Goal: Transaction & Acquisition: Purchase product/service

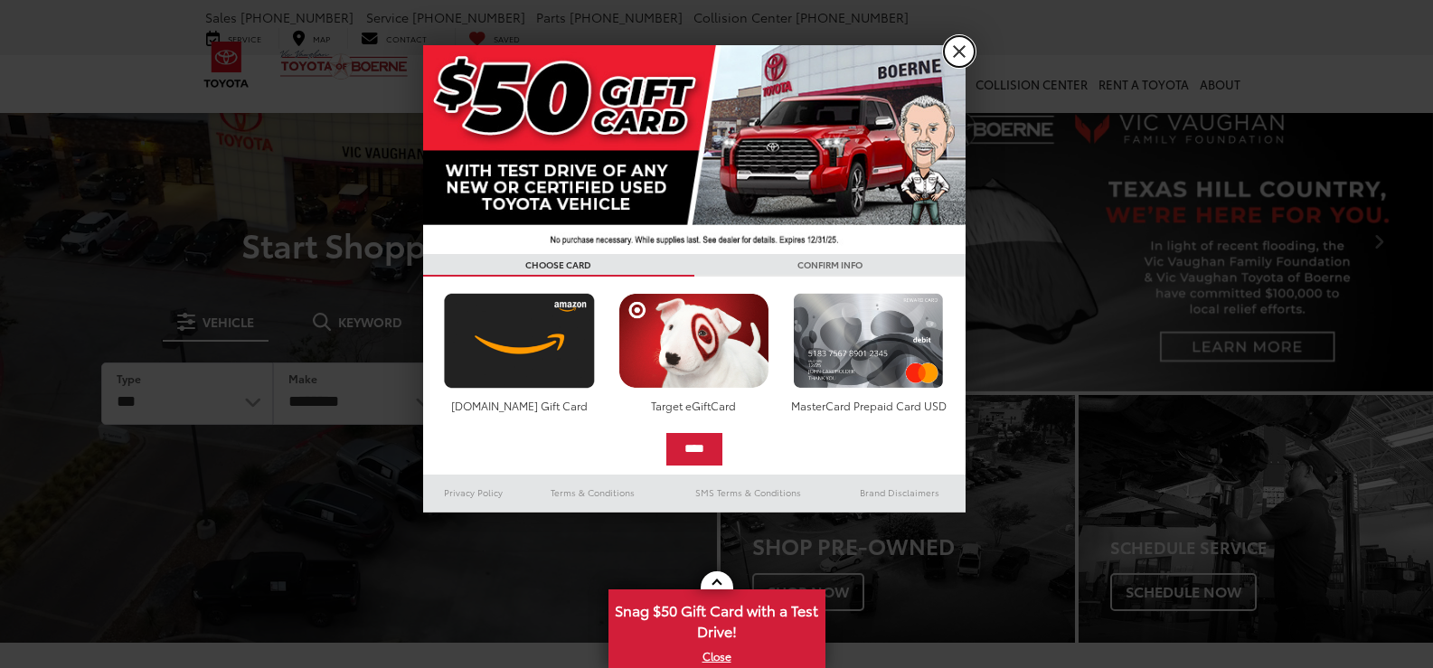
click at [958, 54] on link "X" at bounding box center [959, 51] width 31 height 31
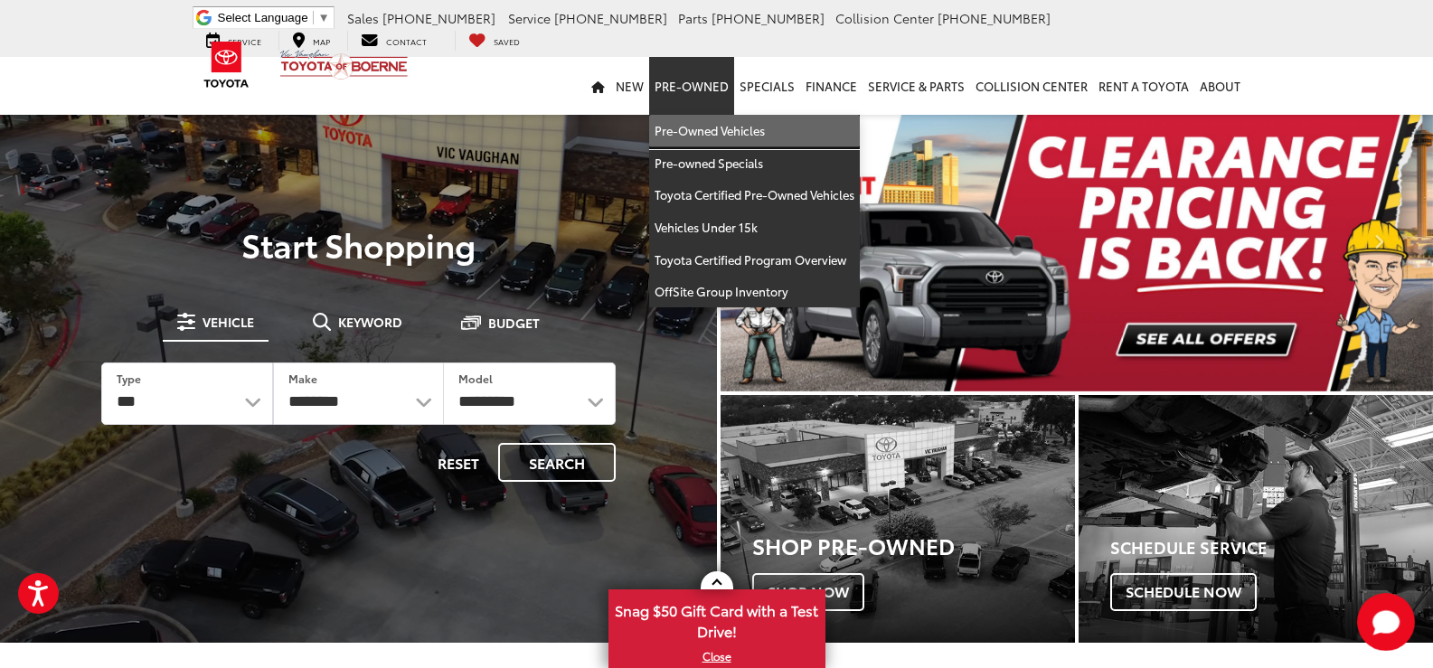
click at [719, 129] on link "Pre-Owned Vehicles" at bounding box center [754, 131] width 211 height 33
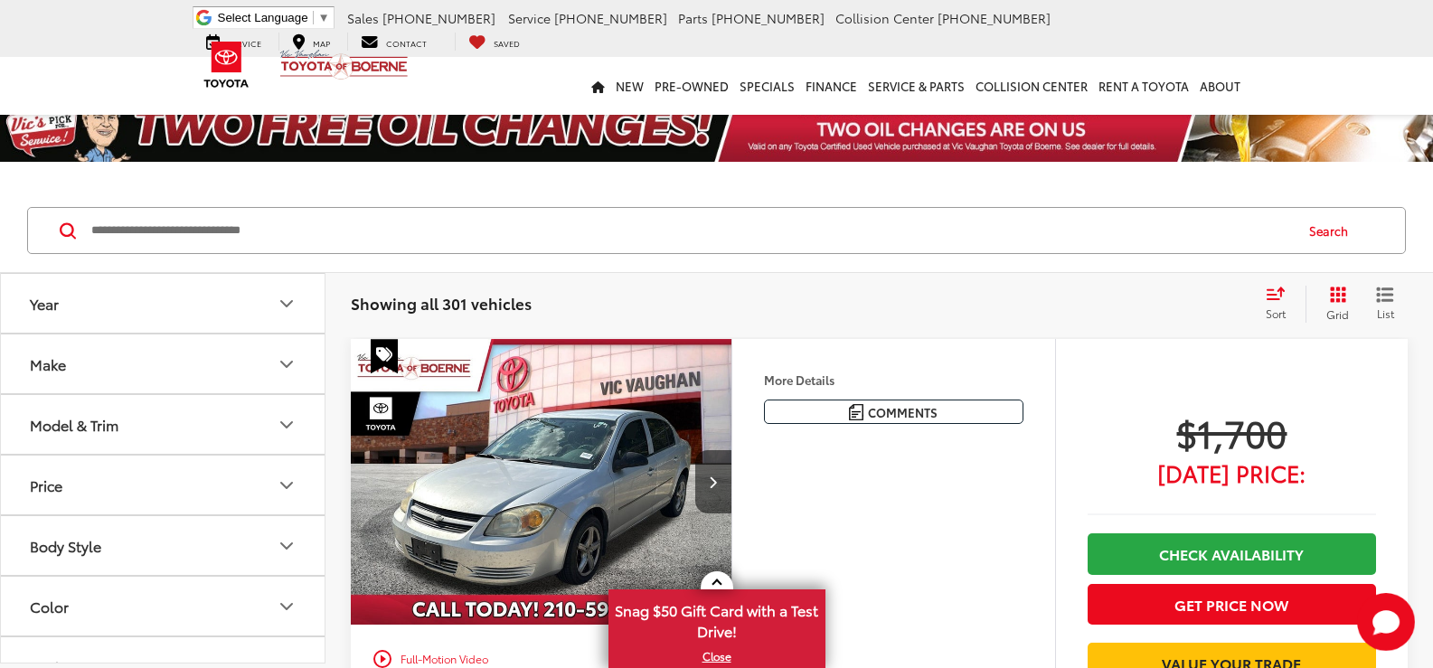
click at [287, 360] on icon "Make" at bounding box center [287, 364] width 22 height 22
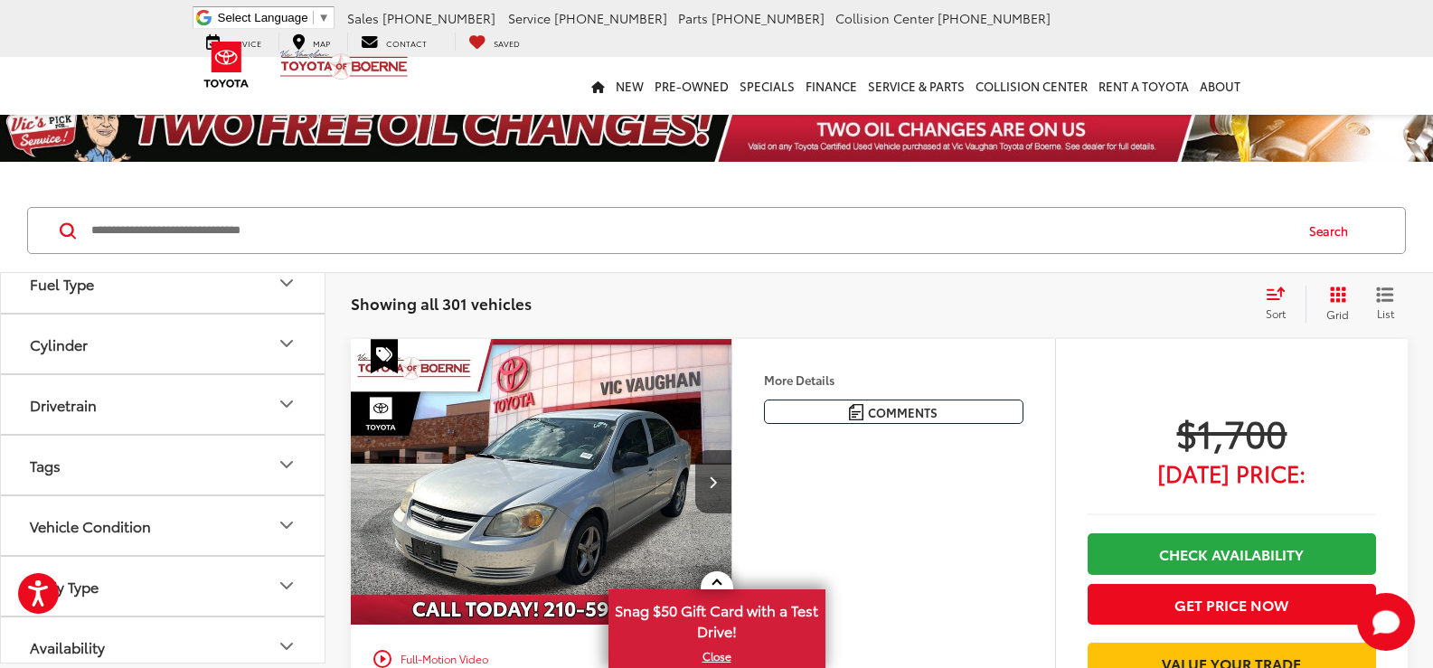
scroll to position [723, 0]
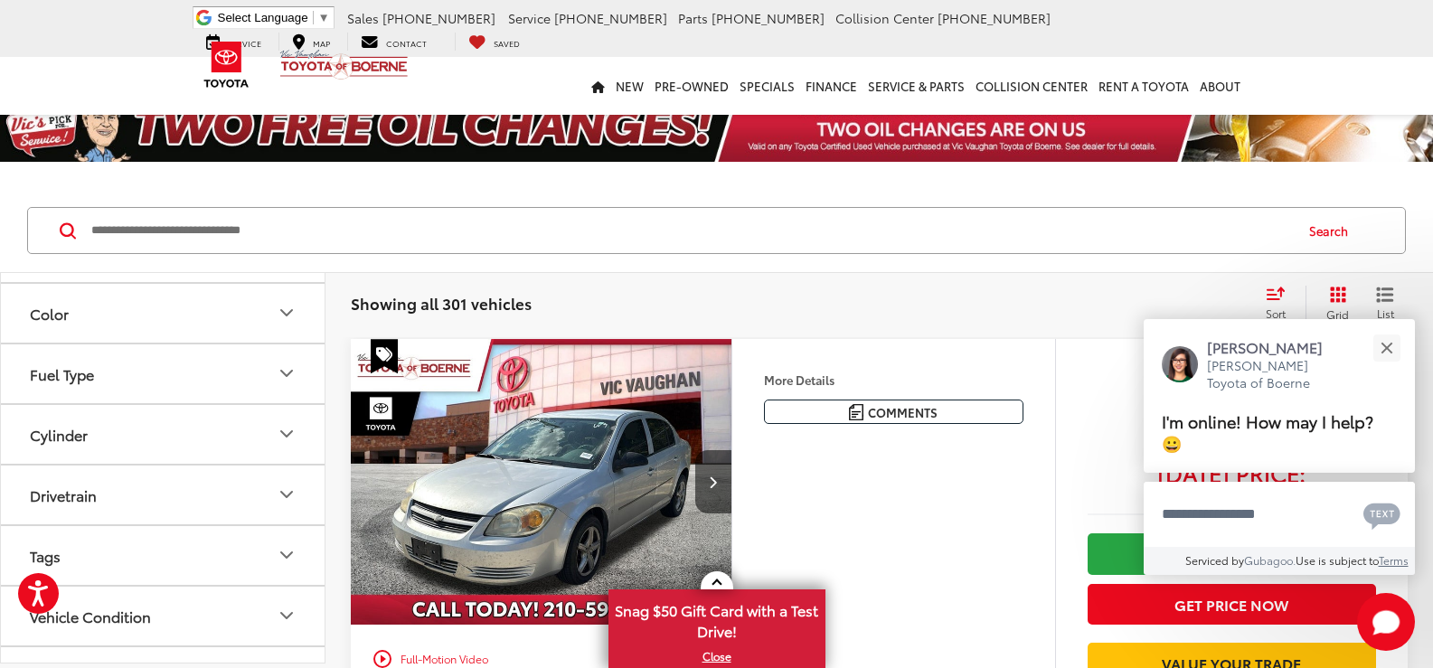
click at [154, 71] on label "Toyota (213)" at bounding box center [163, 56] width 73 height 31
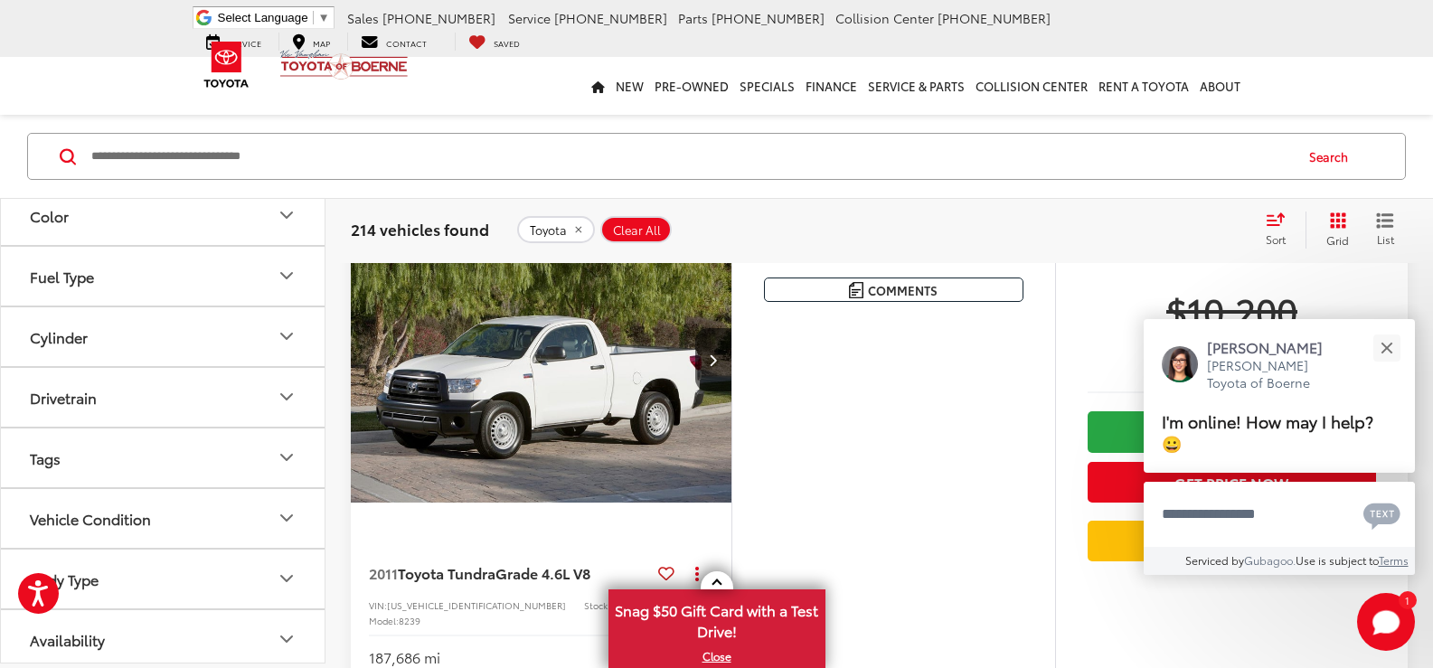
scroll to position [90, 0]
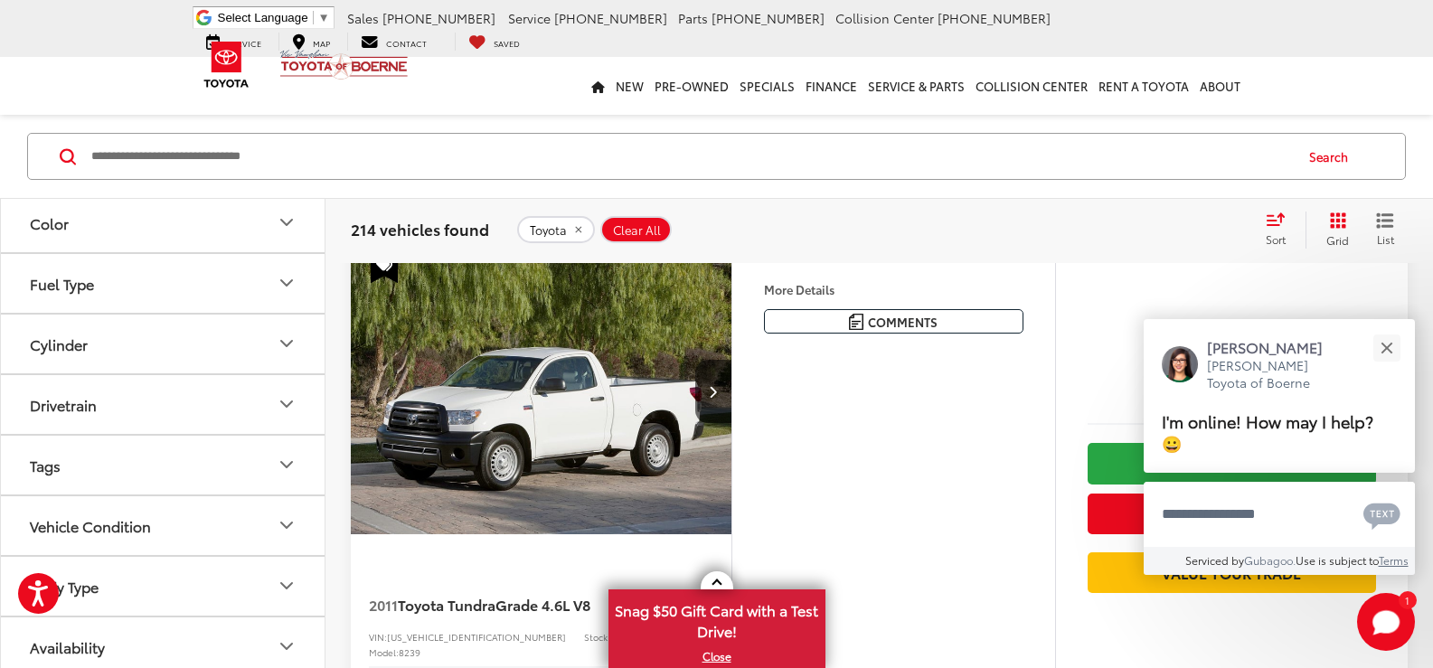
click at [288, 52] on icon "Model & Trim" at bounding box center [287, 41] width 22 height 22
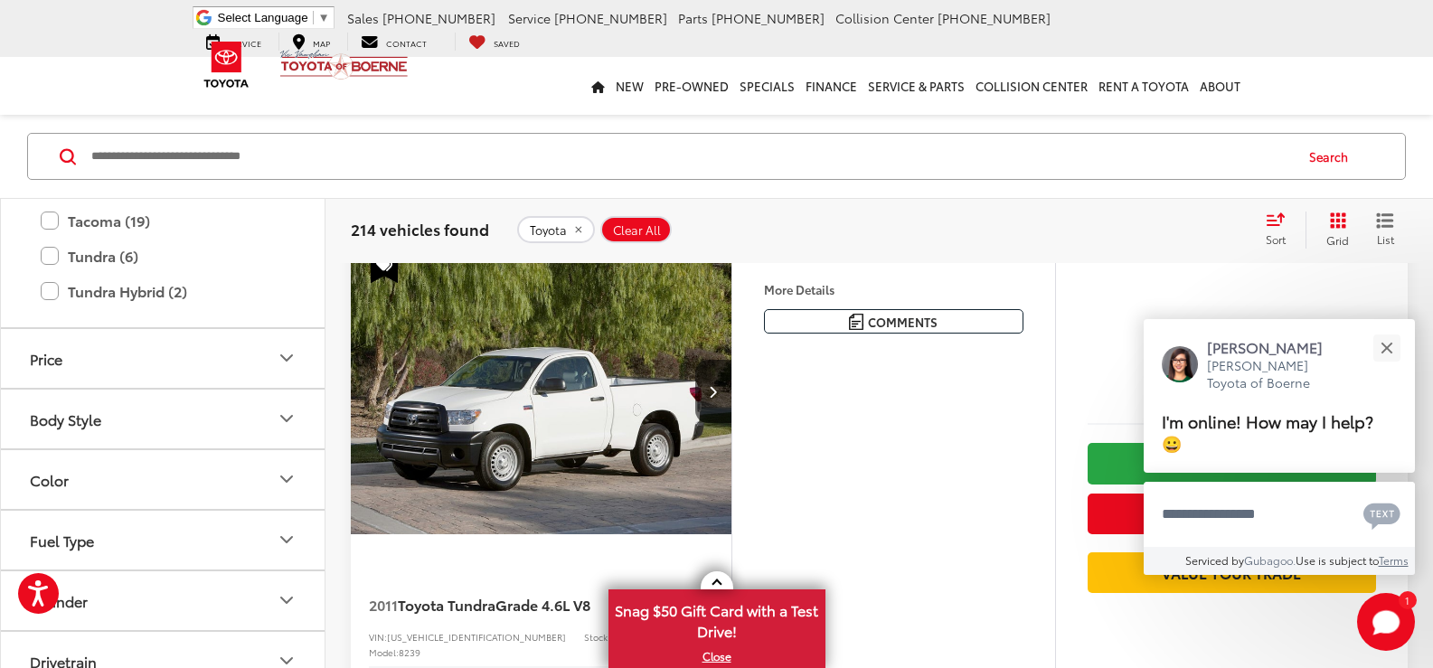
scroll to position [1175, 0]
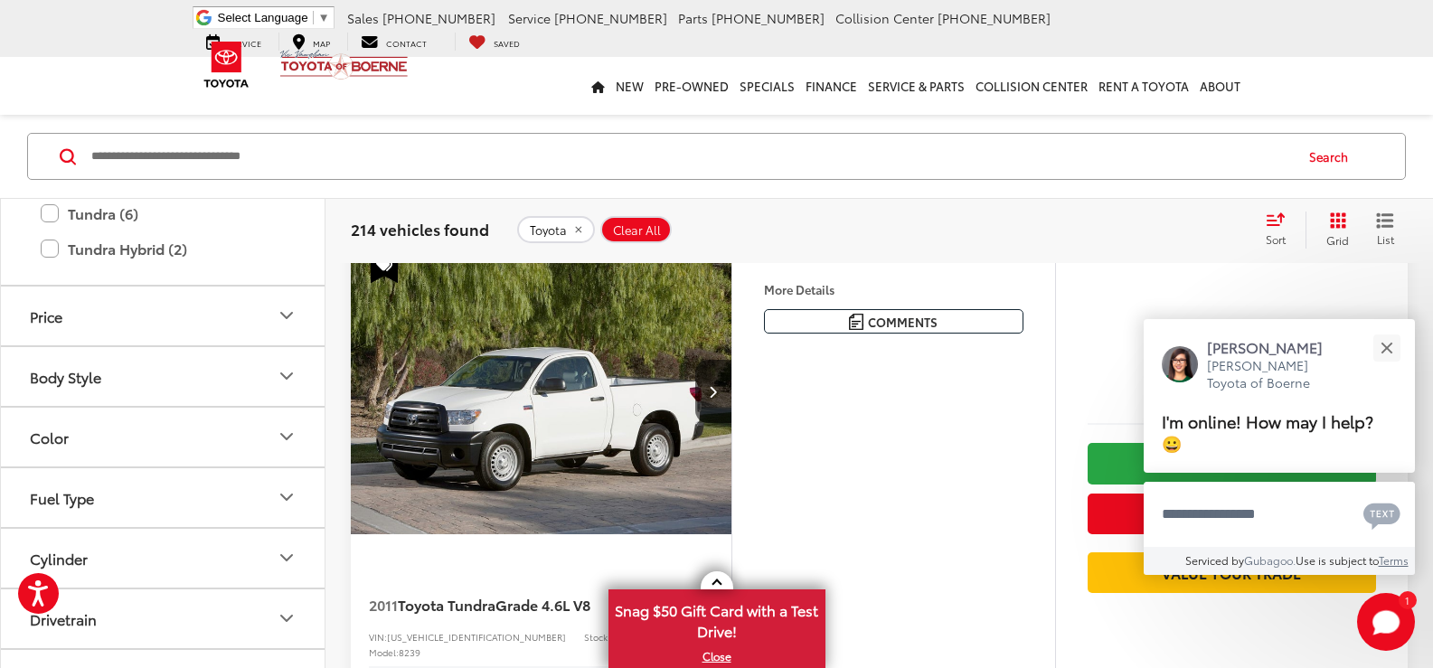
click at [43, 194] on label "Tacoma (19)" at bounding box center [163, 179] width 244 height 32
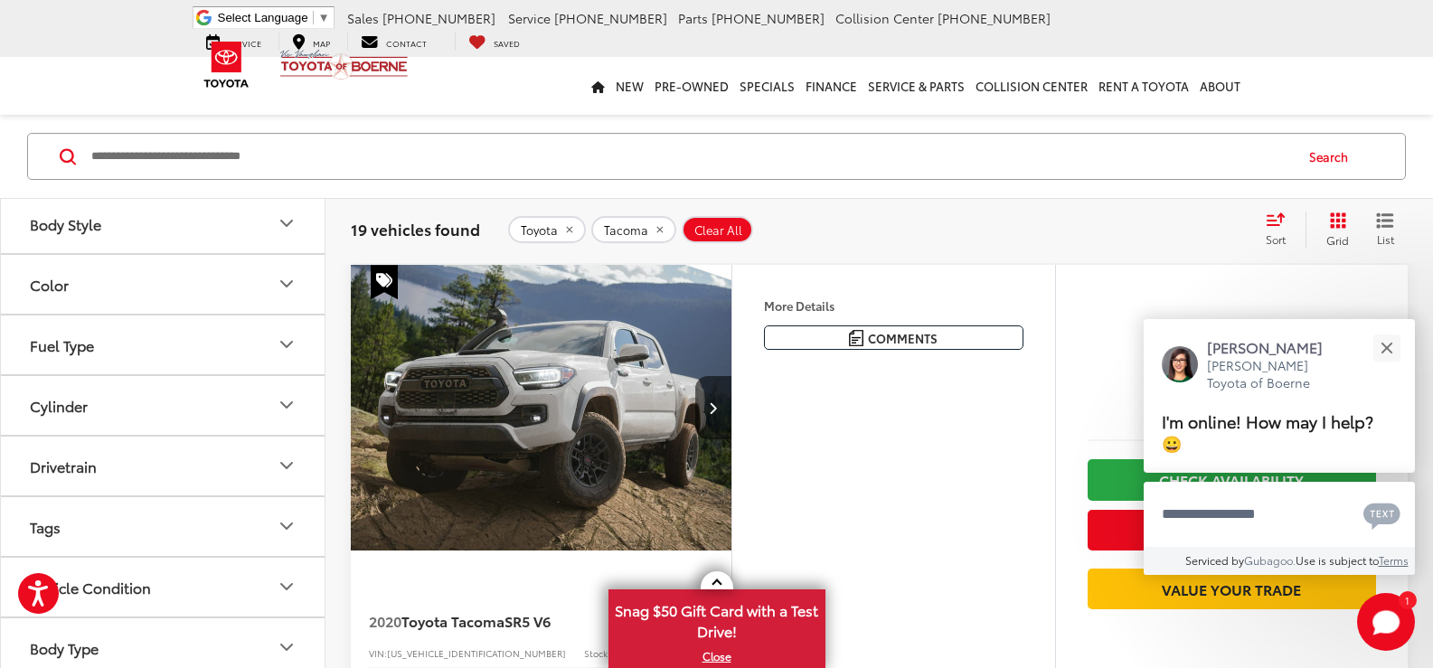
scroll to position [1627, 0]
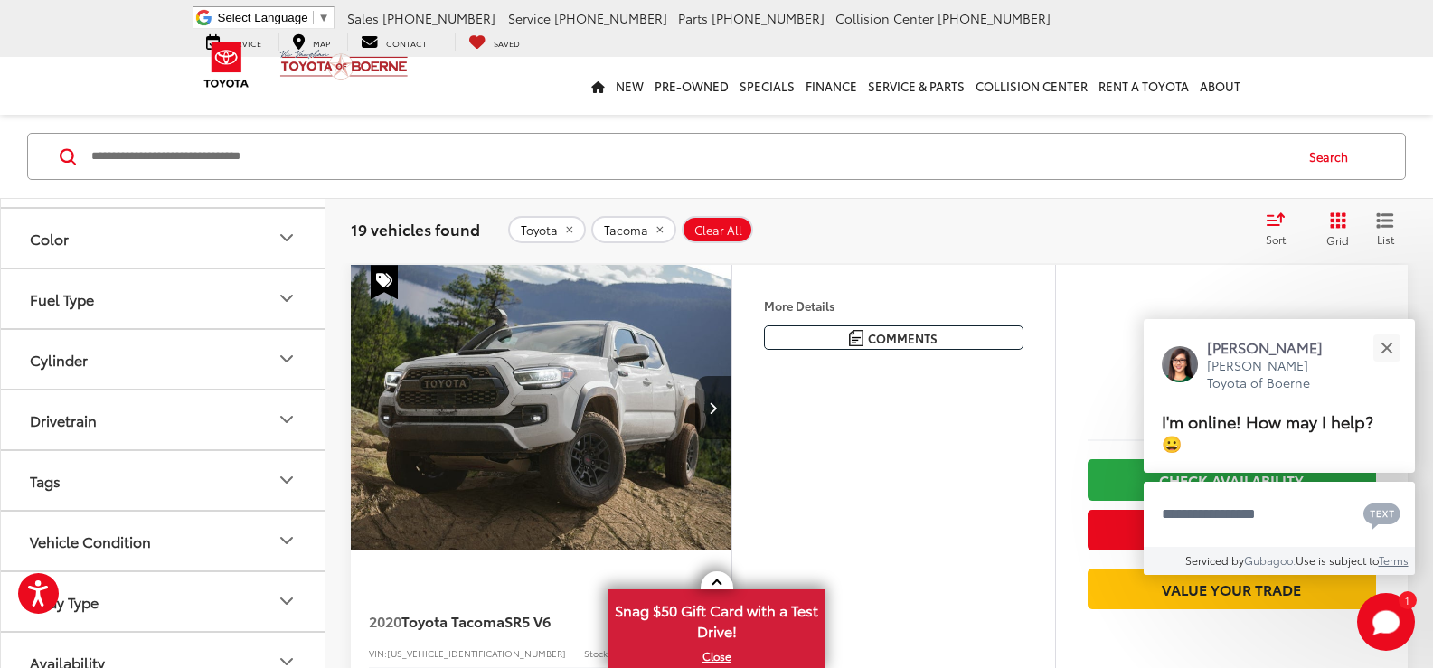
click at [293, 127] on icon "Price" at bounding box center [287, 117] width 22 height 22
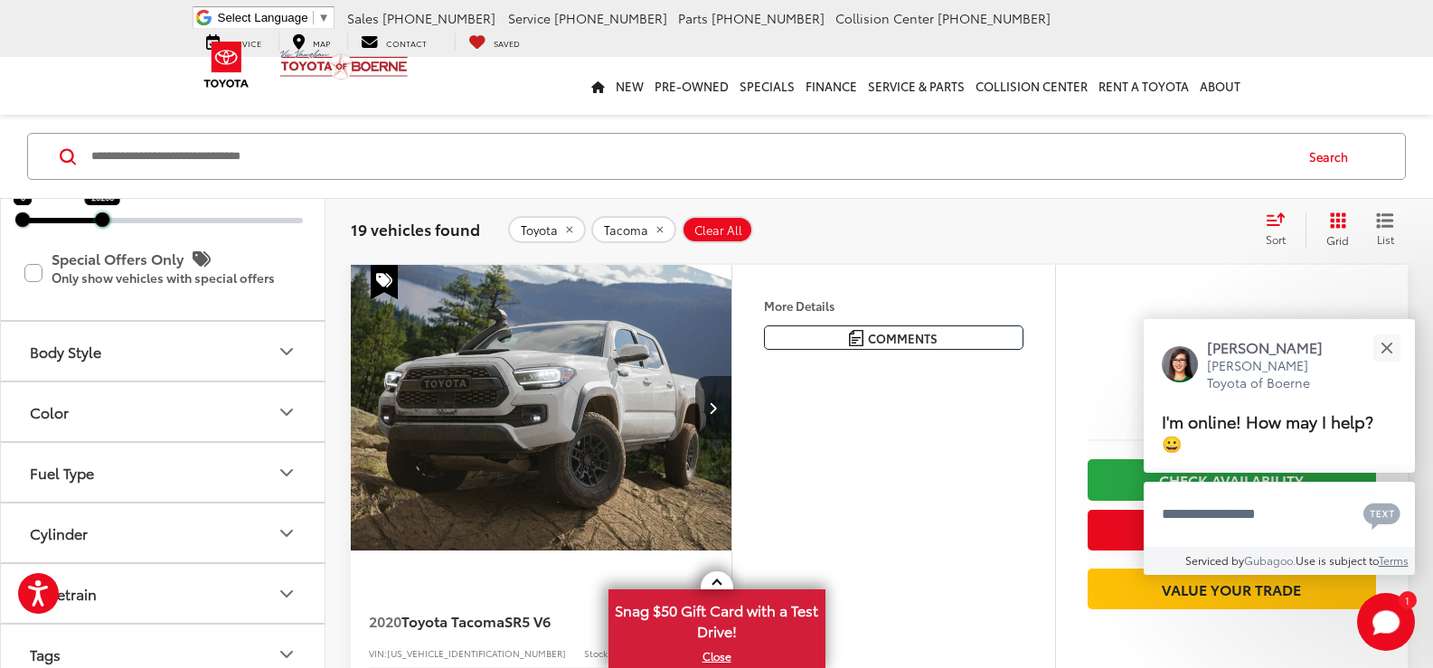
drag, startPoint x: 303, startPoint y: 482, endPoint x: 102, endPoint y: 480, distance: 200.7
click at [102, 227] on div at bounding box center [102, 219] width 14 height 14
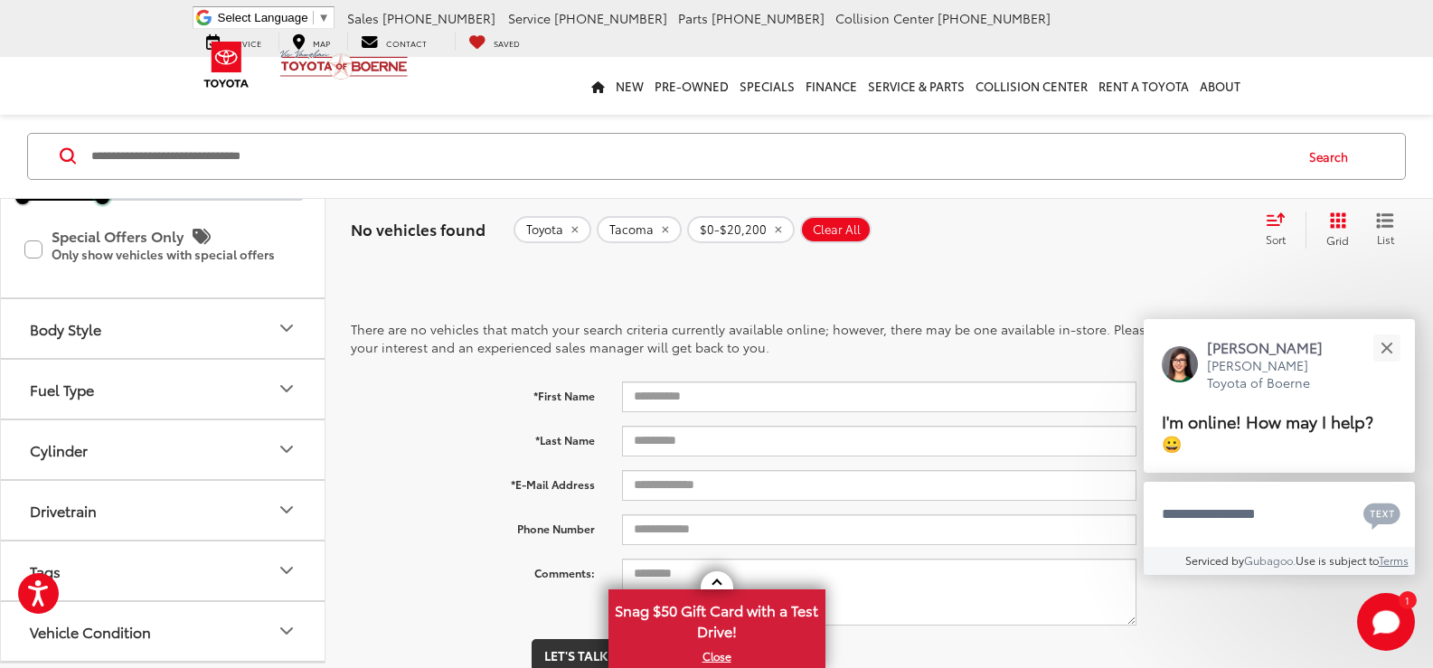
scroll to position [3, 0]
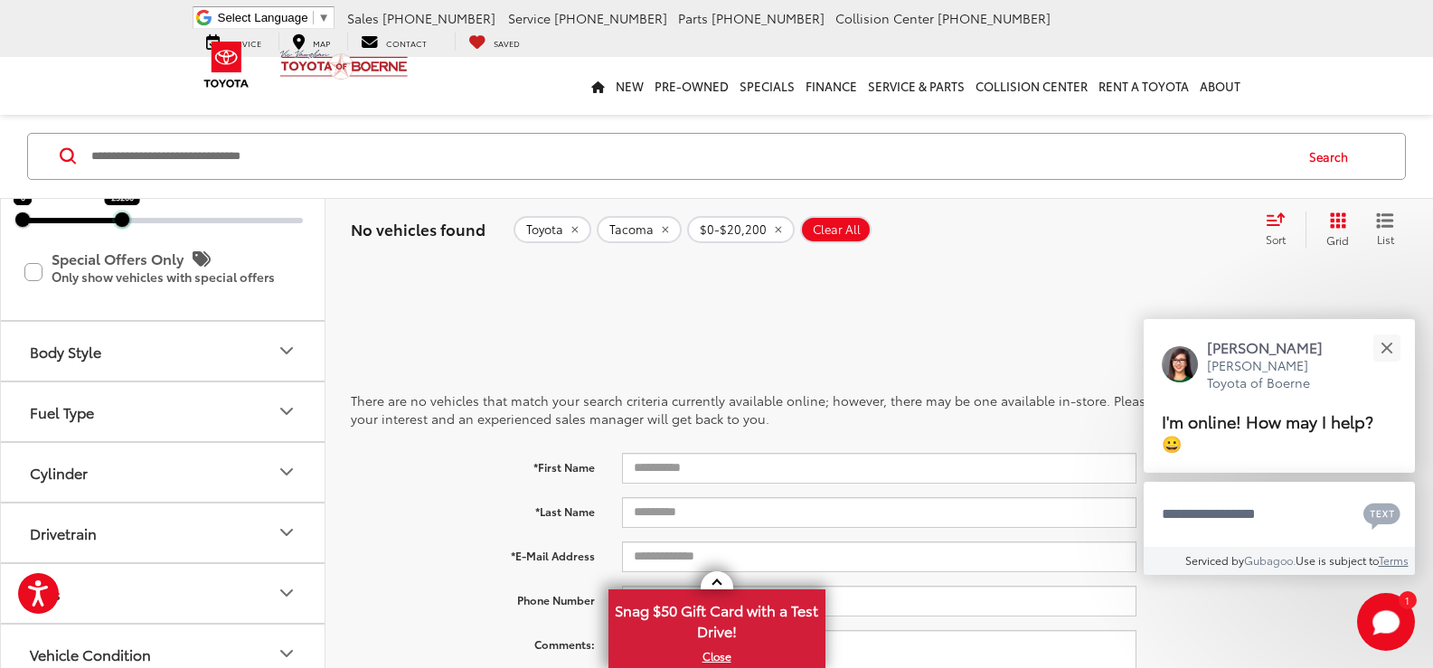
drag, startPoint x: 109, startPoint y: 473, endPoint x: 127, endPoint y: 478, distance: 18.0
click at [127, 227] on div at bounding box center [122, 219] width 14 height 14
drag, startPoint x: 121, startPoint y: 476, endPoint x: 141, endPoint y: 478, distance: 20.0
click at [141, 227] on div at bounding box center [142, 219] width 14 height 14
type input "******"
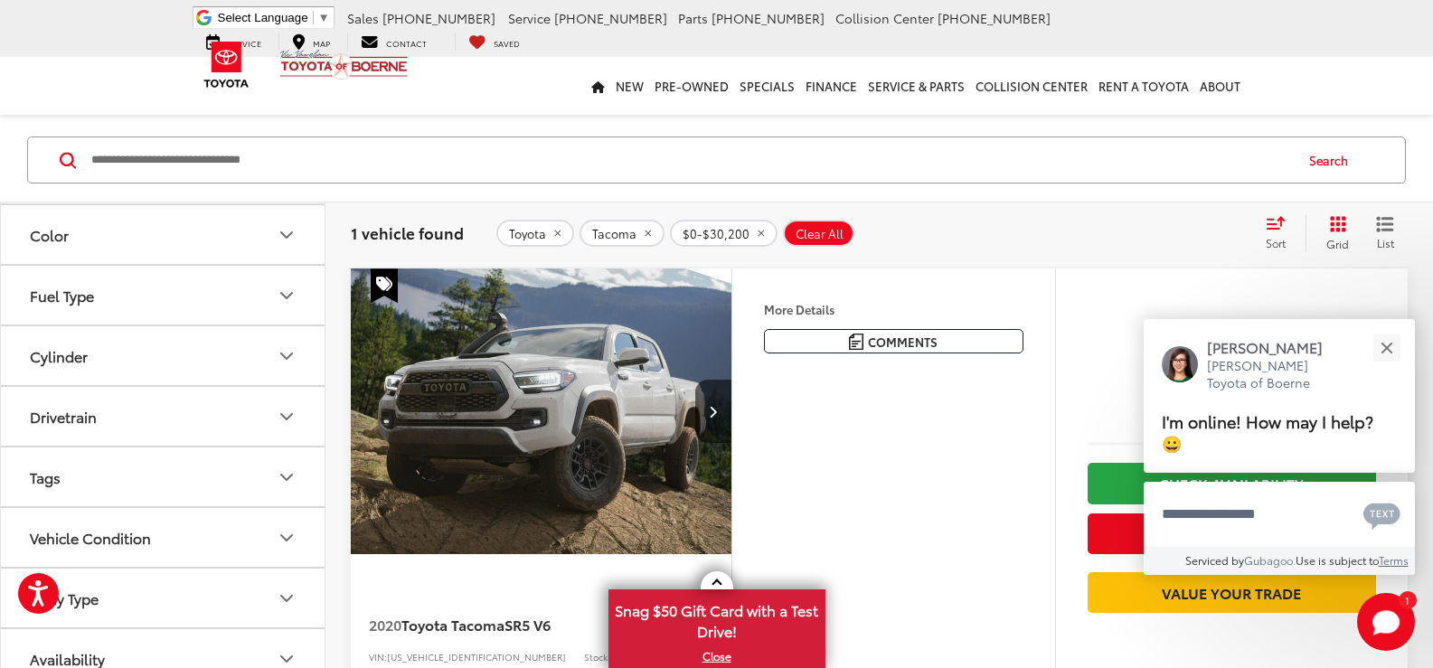
scroll to position [90, 0]
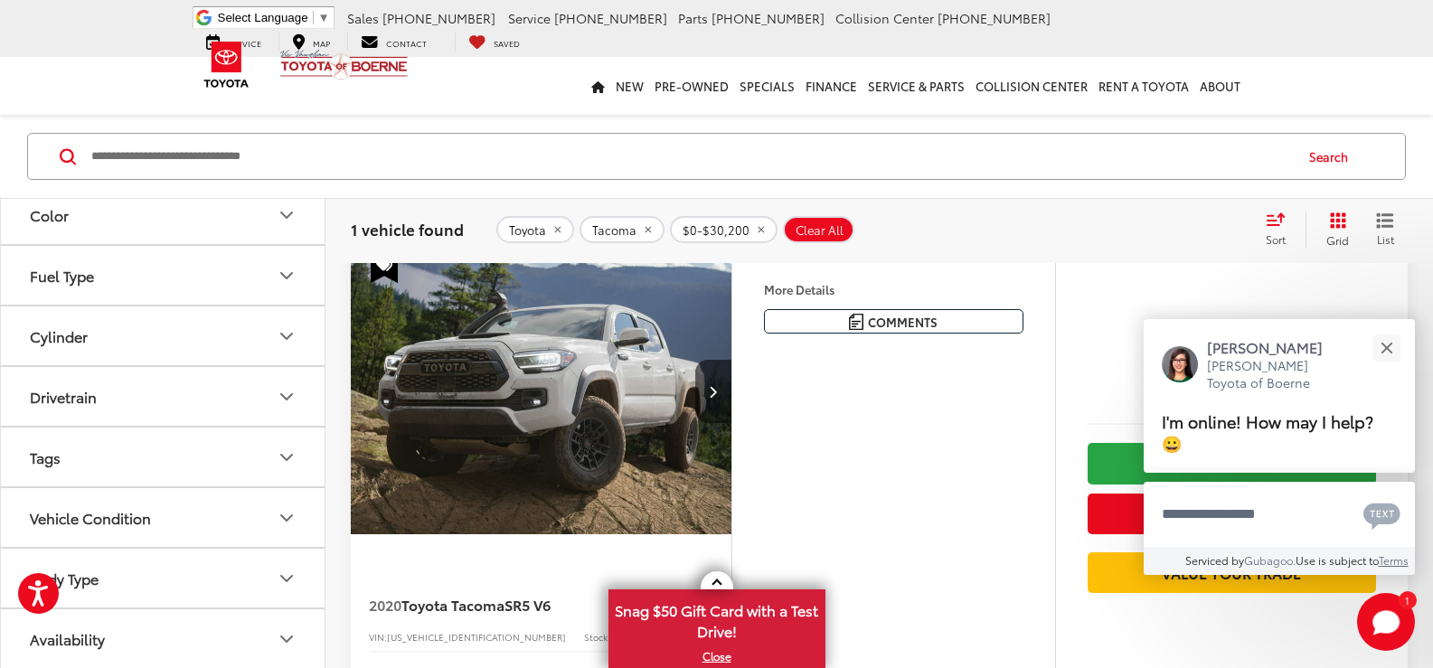
click at [536, 419] on img "2020 Toyota Tacoma SR5 V6 0" at bounding box center [541, 392] width 383 height 287
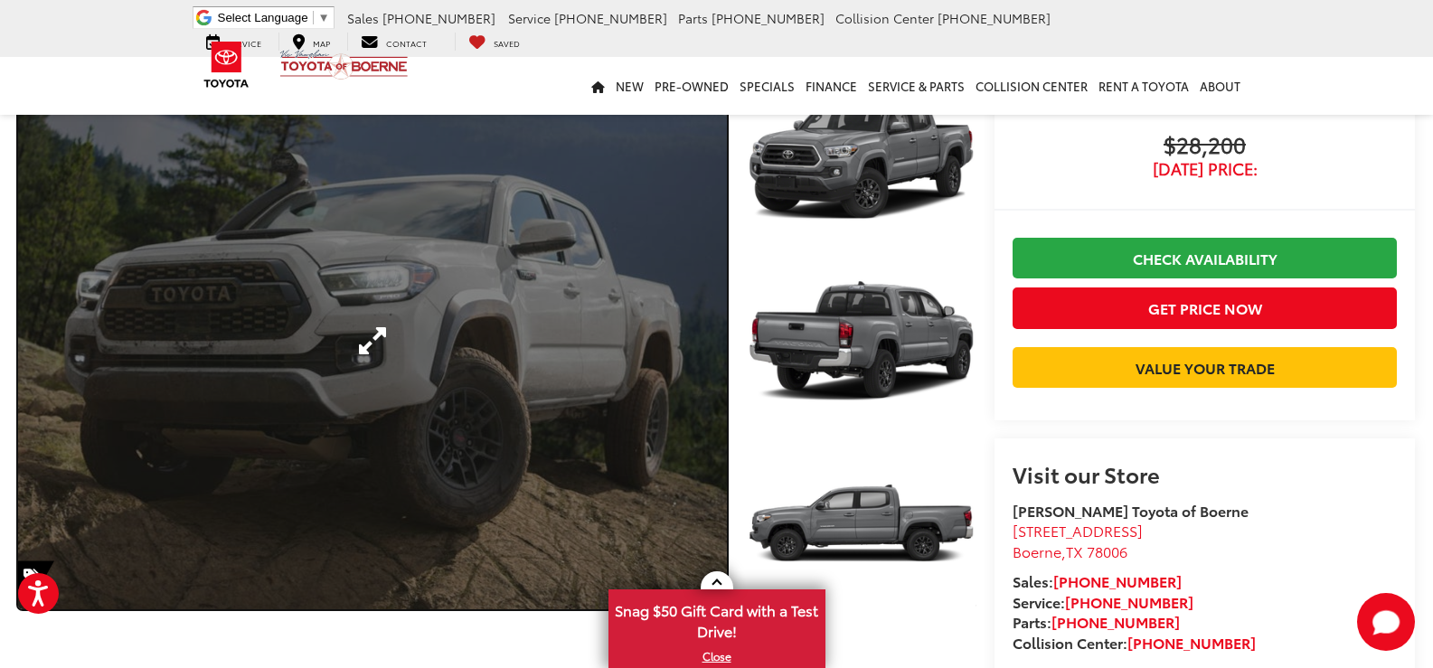
click at [490, 329] on link "Expand Photo 0" at bounding box center [372, 340] width 709 height 537
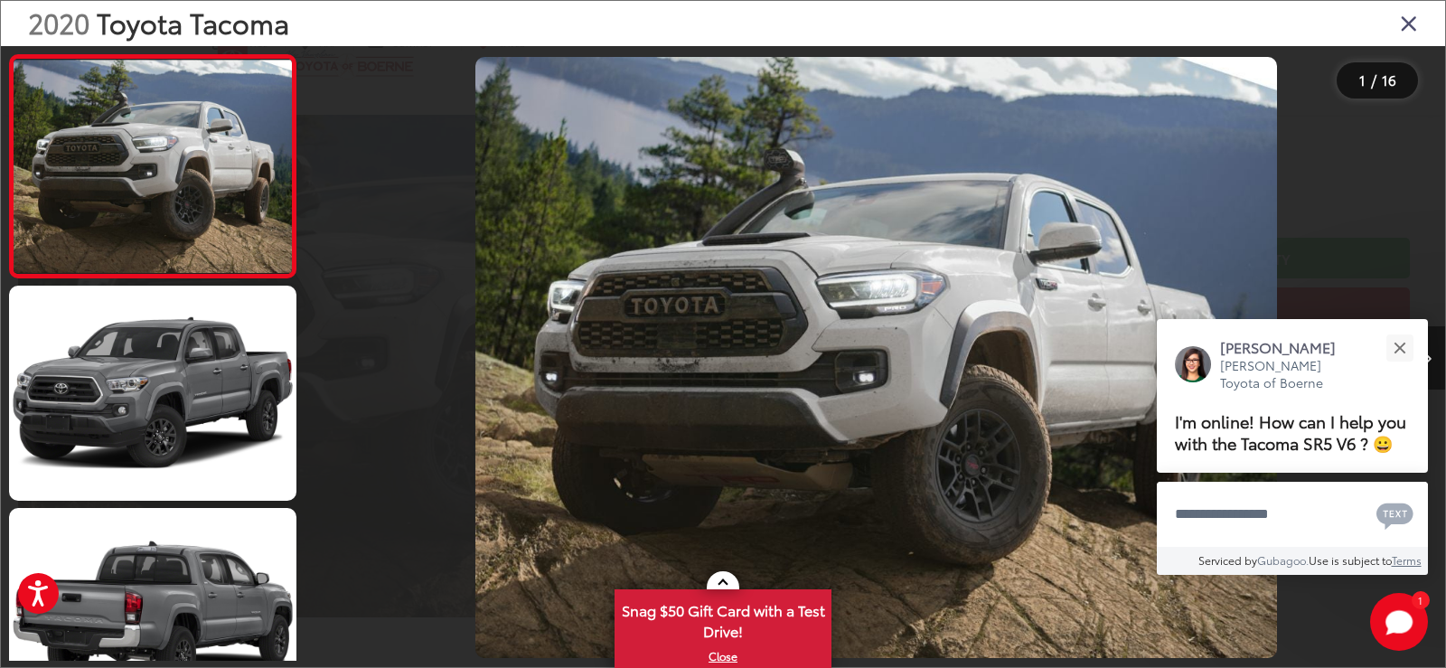
click at [1426, 353] on div "[PERSON_NAME] [PERSON_NAME] Toyota of Boerne I'm online! How can I help you wit…" at bounding box center [1292, 396] width 271 height 154
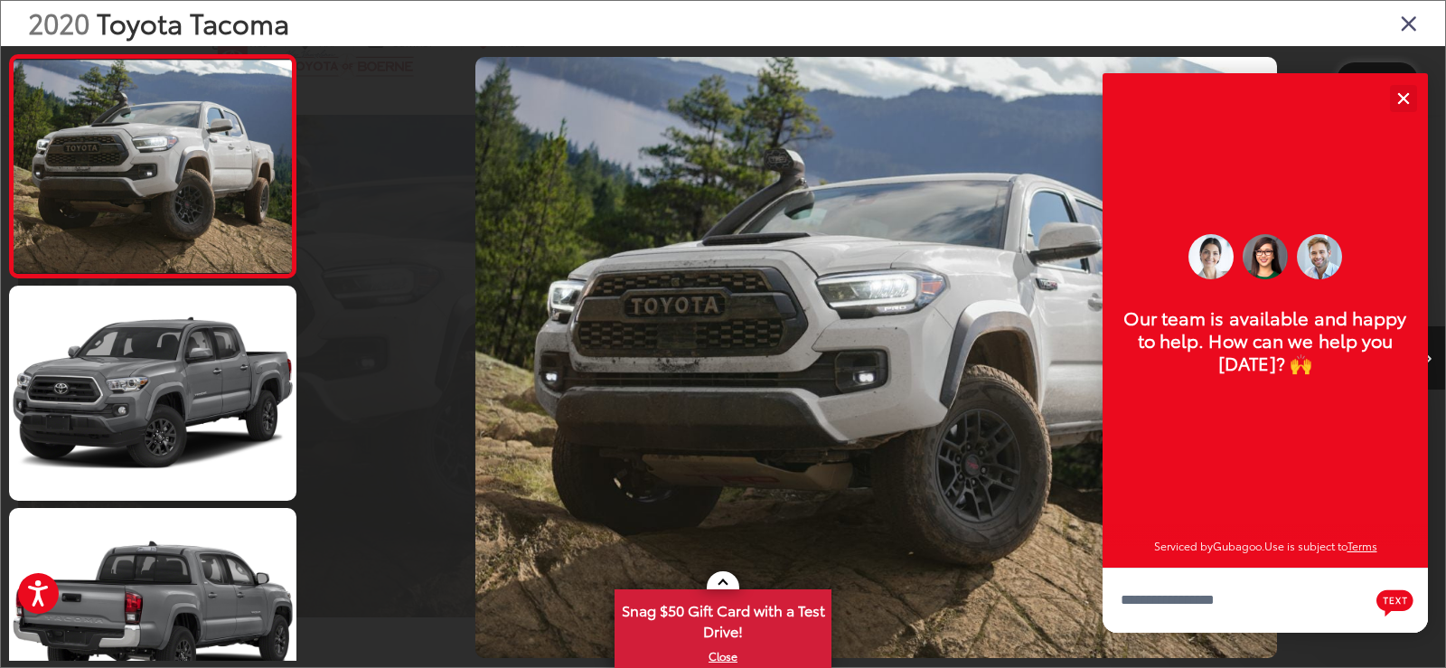
scroll to position [22, 0]
click at [1408, 109] on button "Close" at bounding box center [1403, 98] width 39 height 39
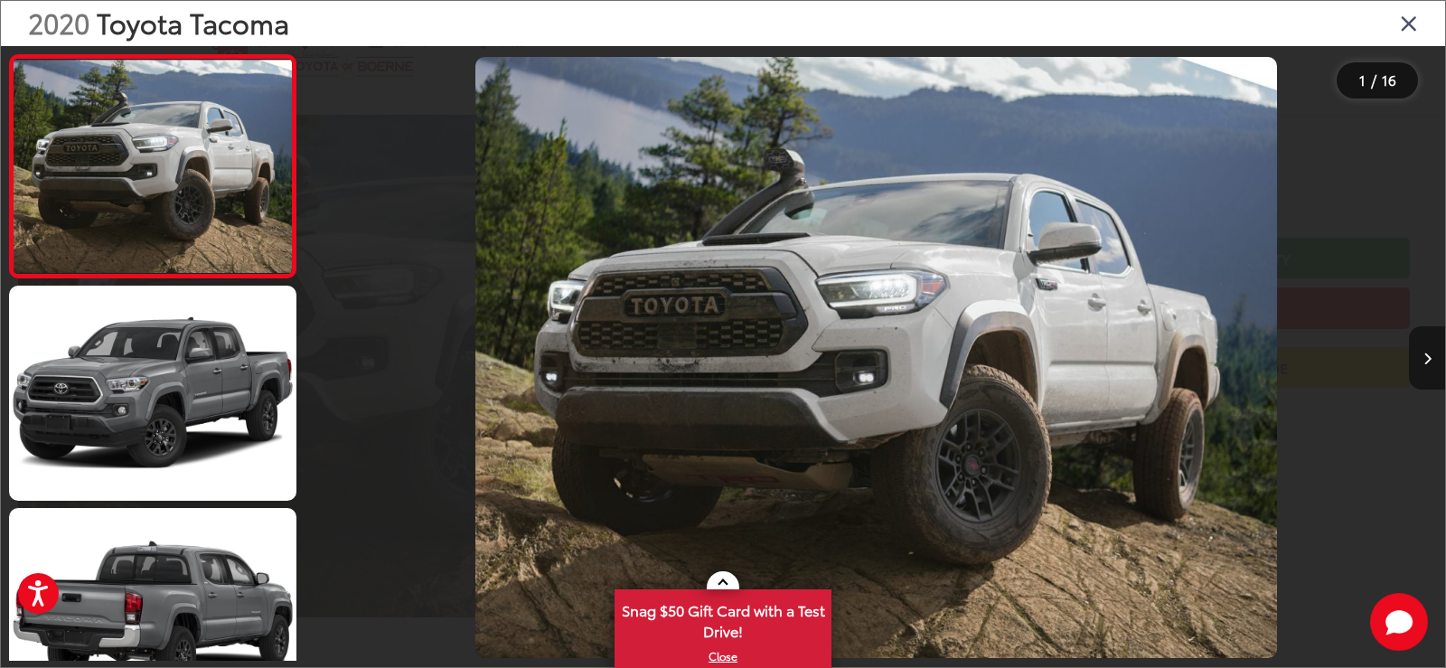
click at [1432, 363] on button "Next image" at bounding box center [1427, 357] width 36 height 63
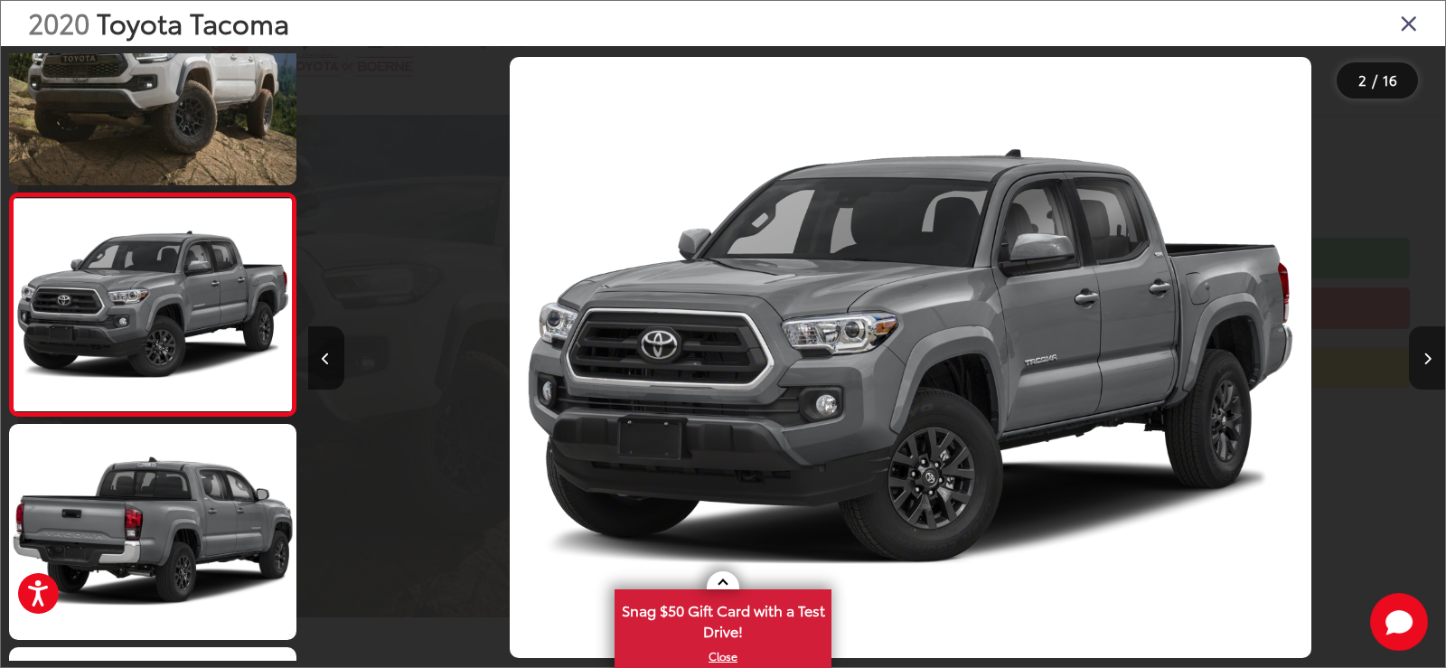
scroll to position [0, 1137]
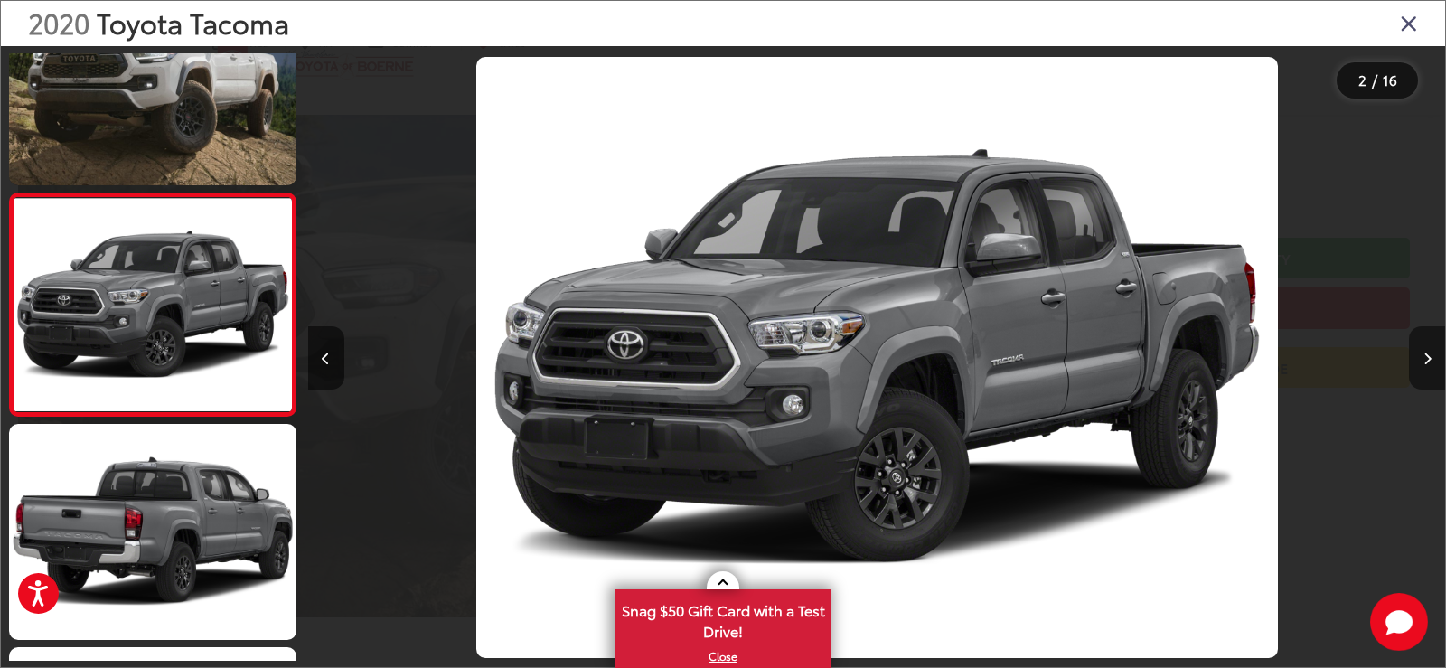
click at [1429, 359] on icon "Next image" at bounding box center [1428, 359] width 8 height 13
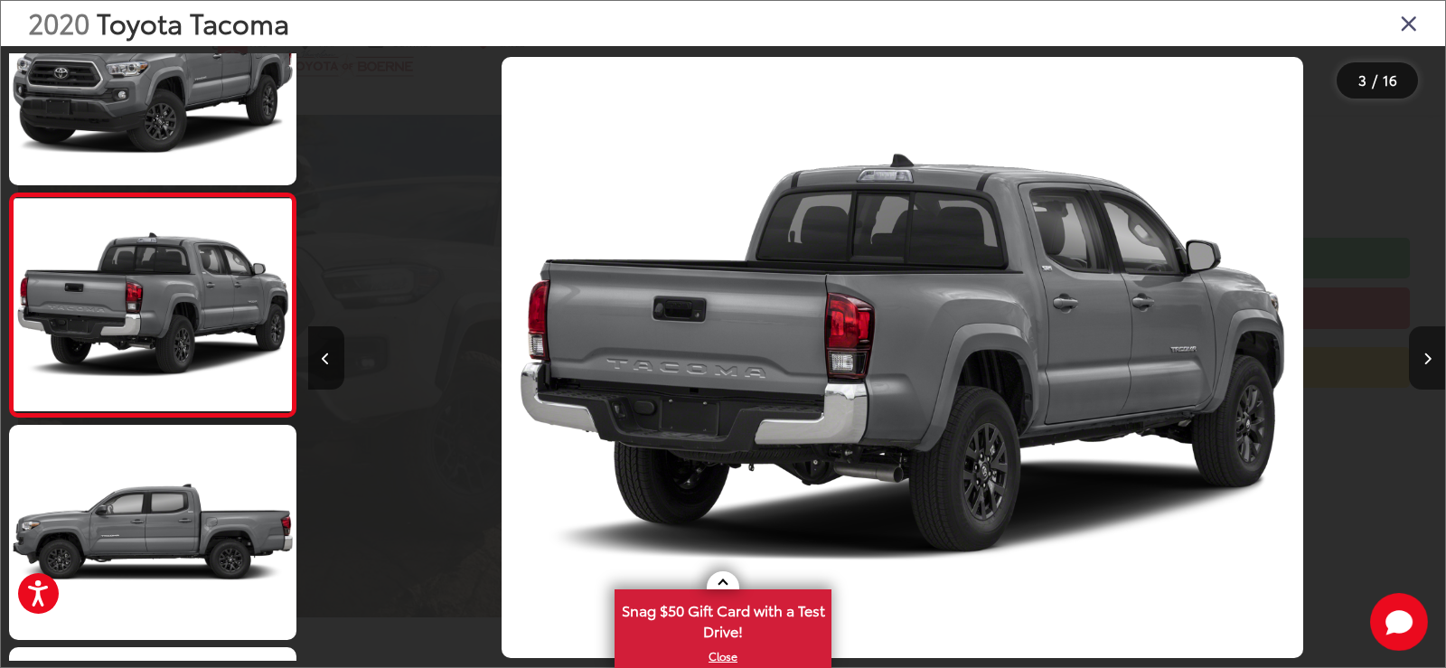
scroll to position [0, 2275]
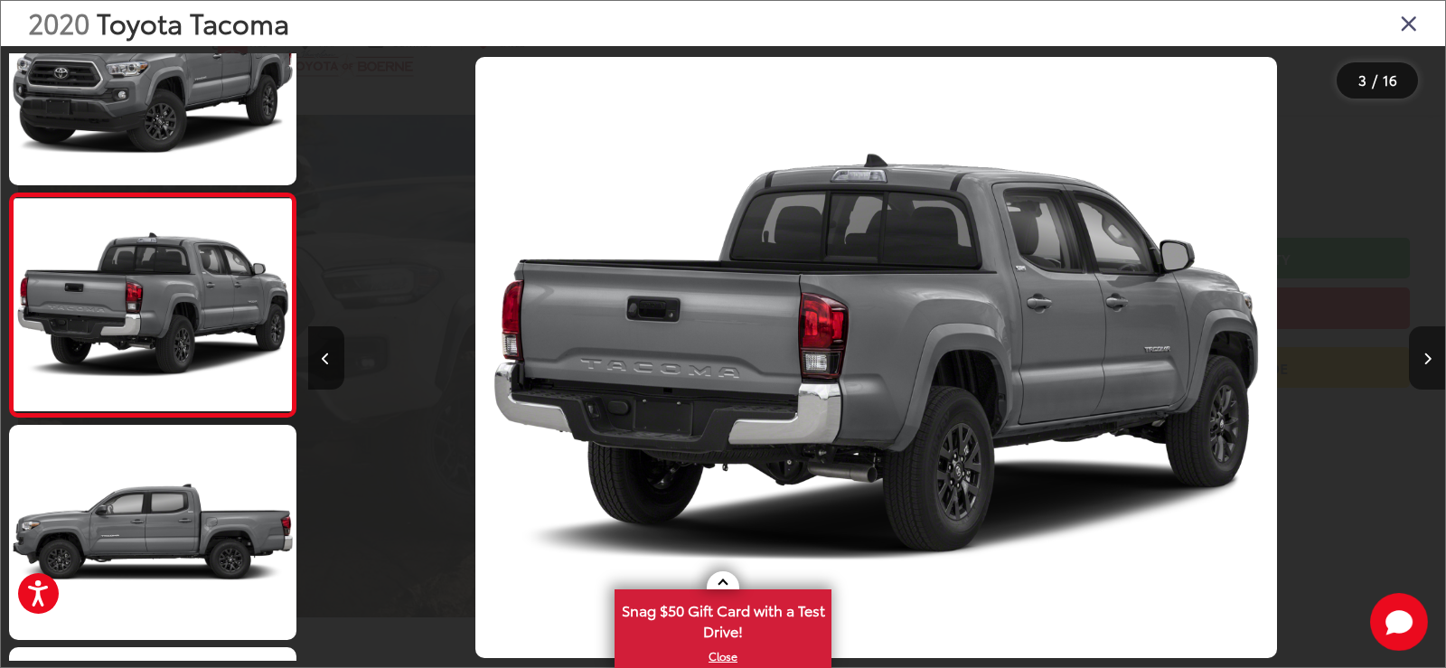
click at [1429, 359] on icon "Next image" at bounding box center [1428, 359] width 8 height 13
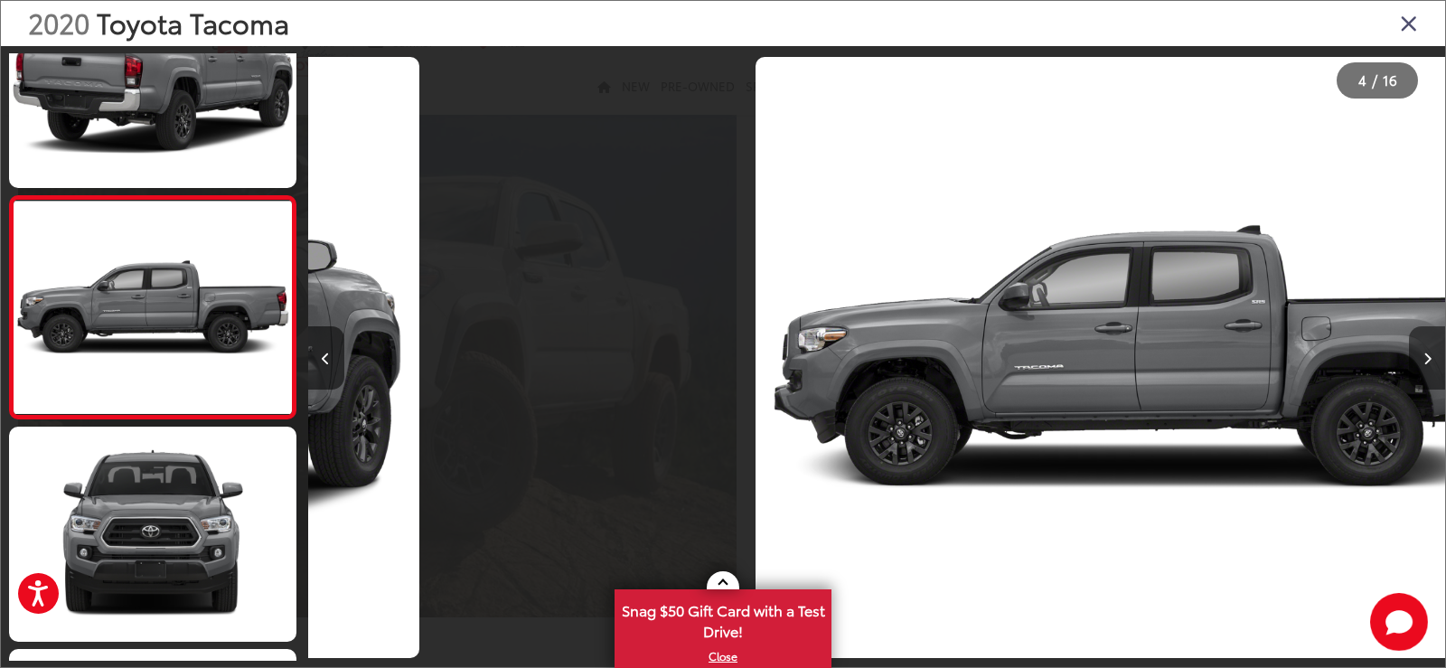
scroll to position [530, 0]
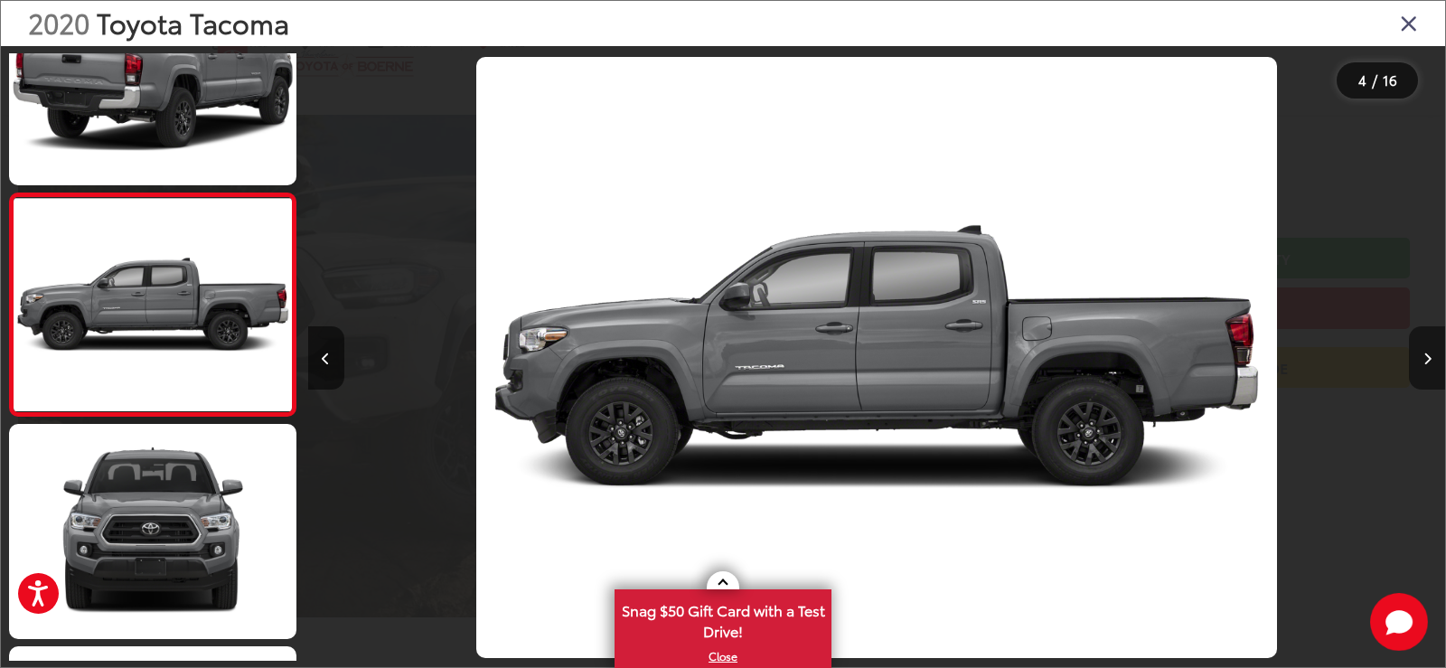
click at [1429, 359] on icon "Next image" at bounding box center [1428, 359] width 8 height 13
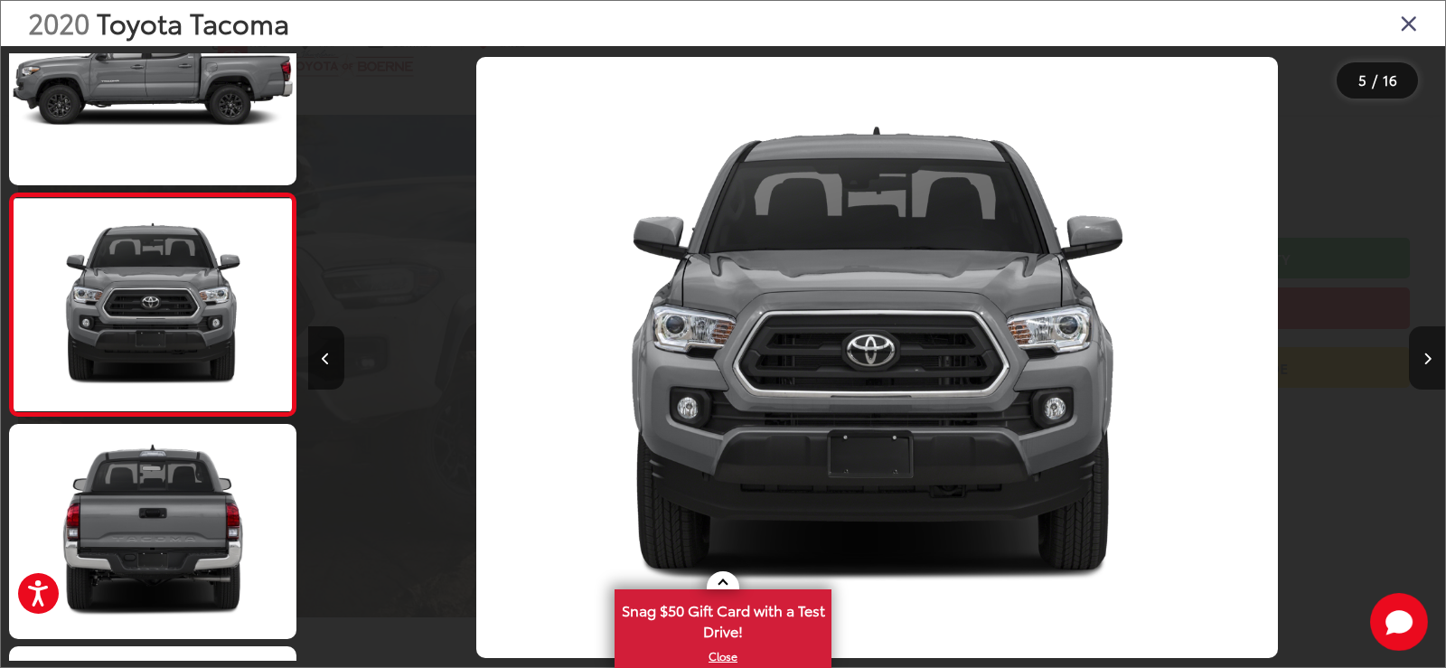
scroll to position [0, 4551]
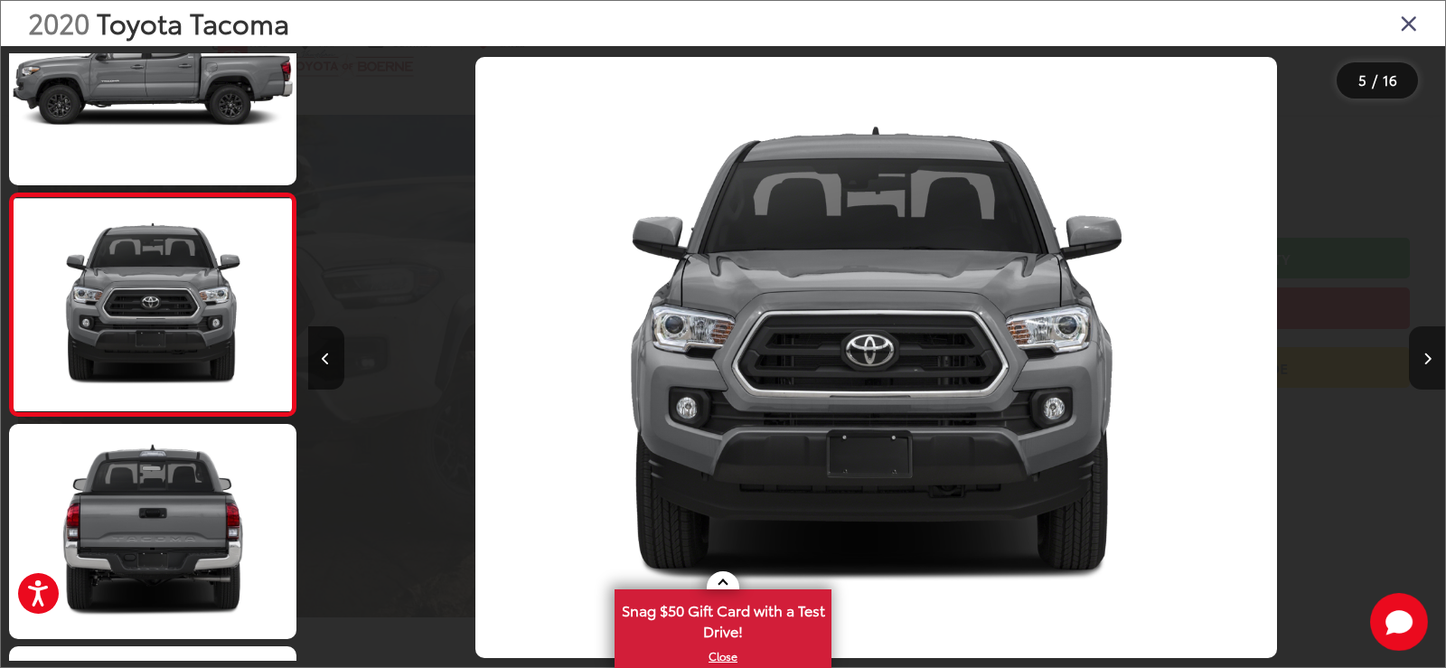
click at [1429, 359] on icon "Next image" at bounding box center [1428, 359] width 8 height 13
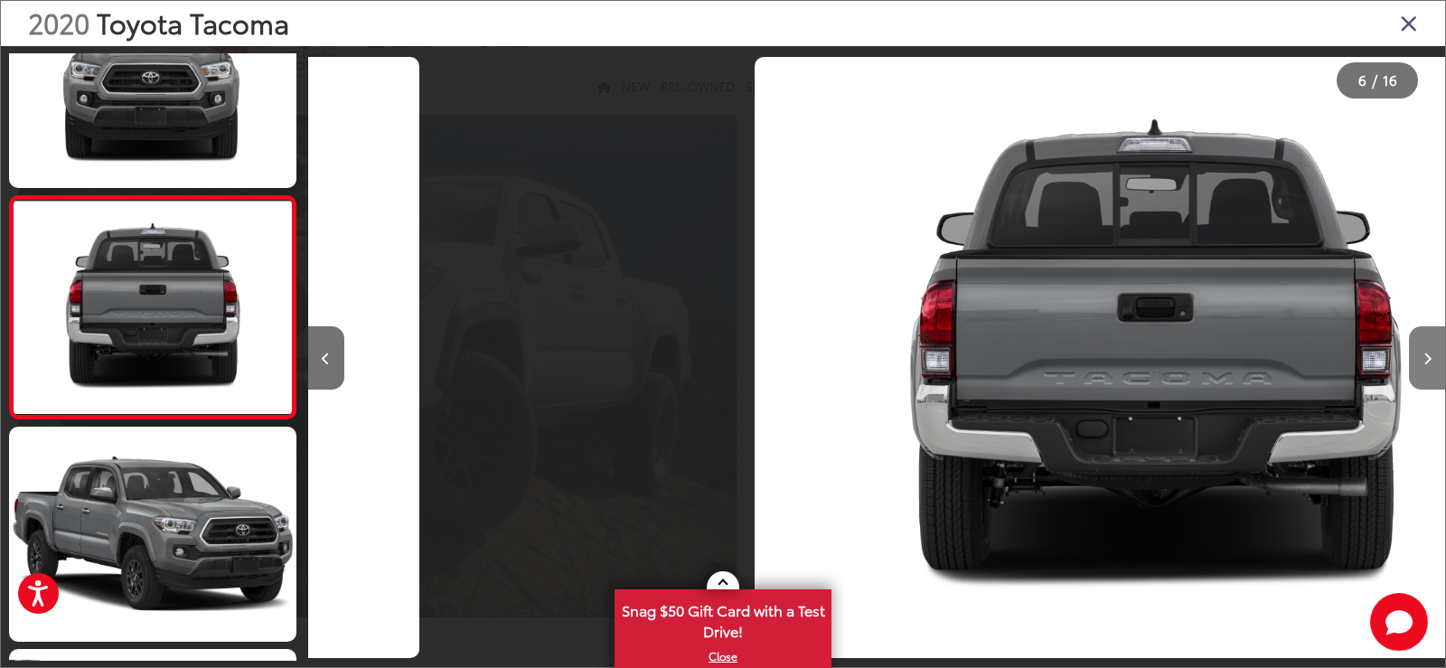
scroll to position [974, 0]
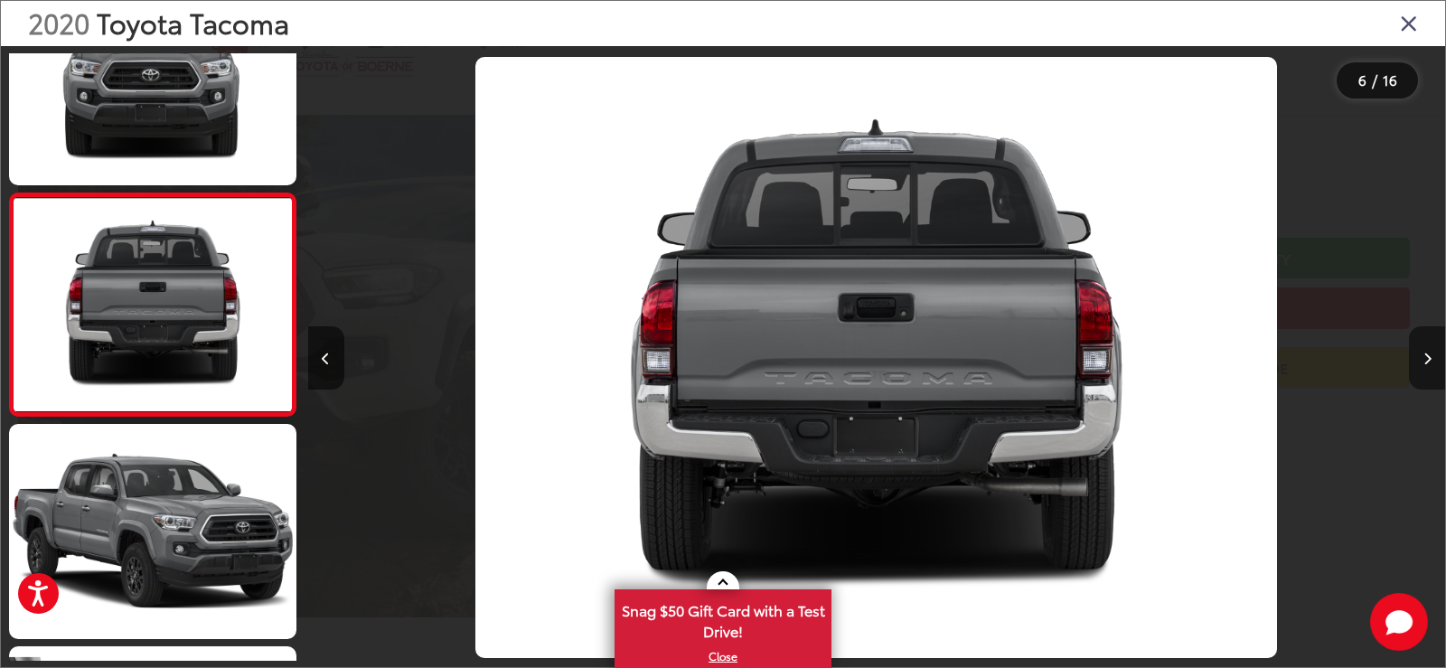
click at [1429, 359] on icon "Next image" at bounding box center [1428, 359] width 8 height 13
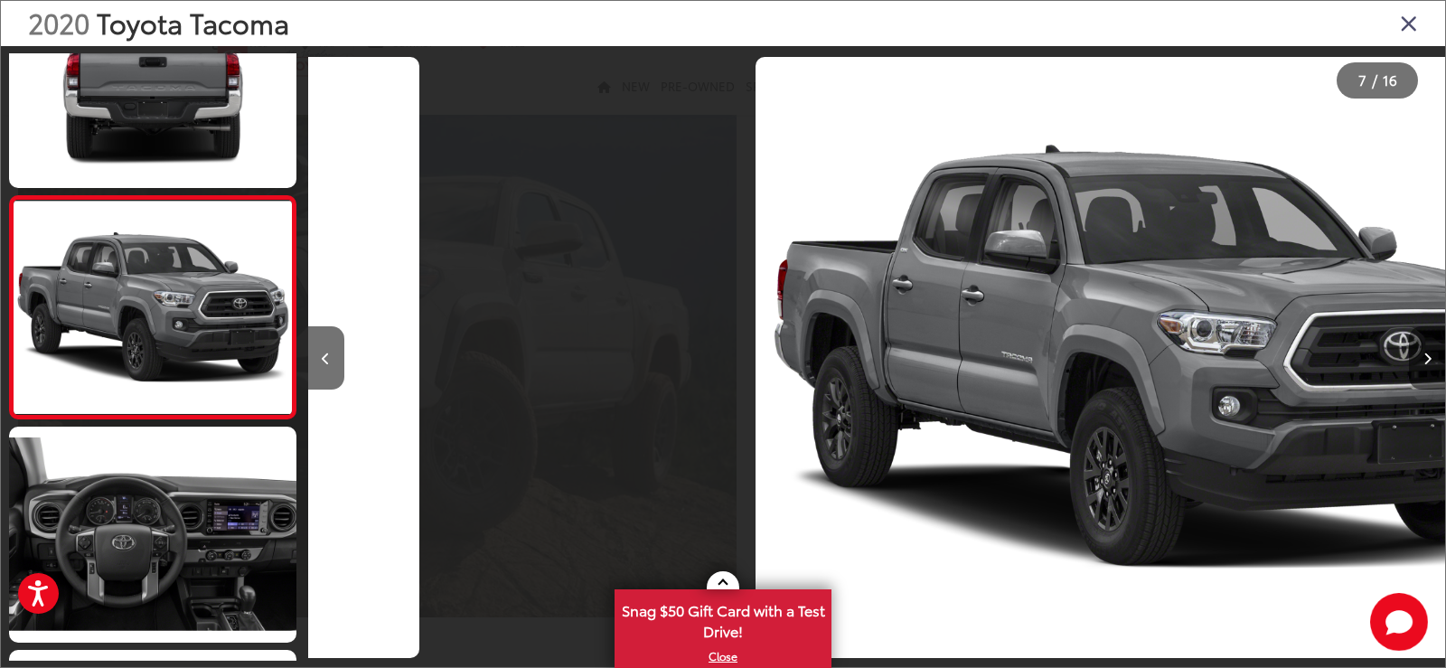
scroll to position [1197, 0]
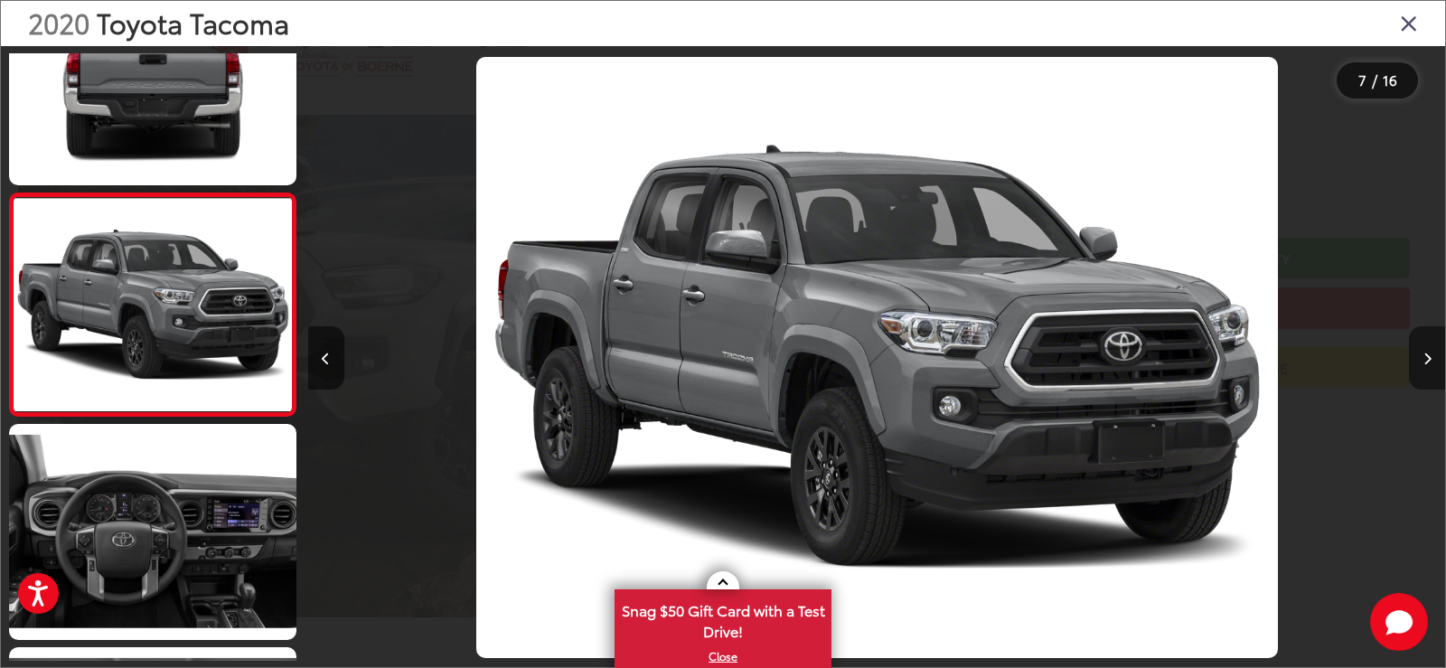
click at [1429, 359] on icon "Next image" at bounding box center [1428, 359] width 8 height 13
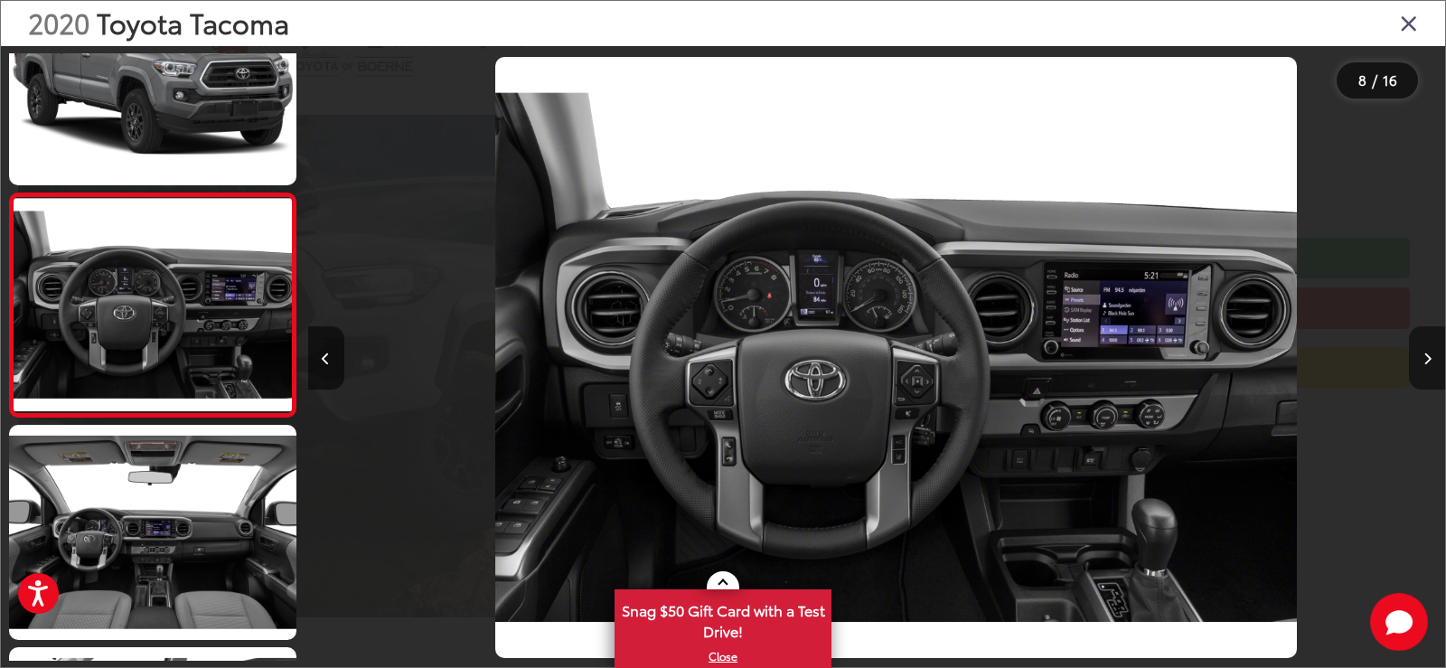
scroll to position [0, 7963]
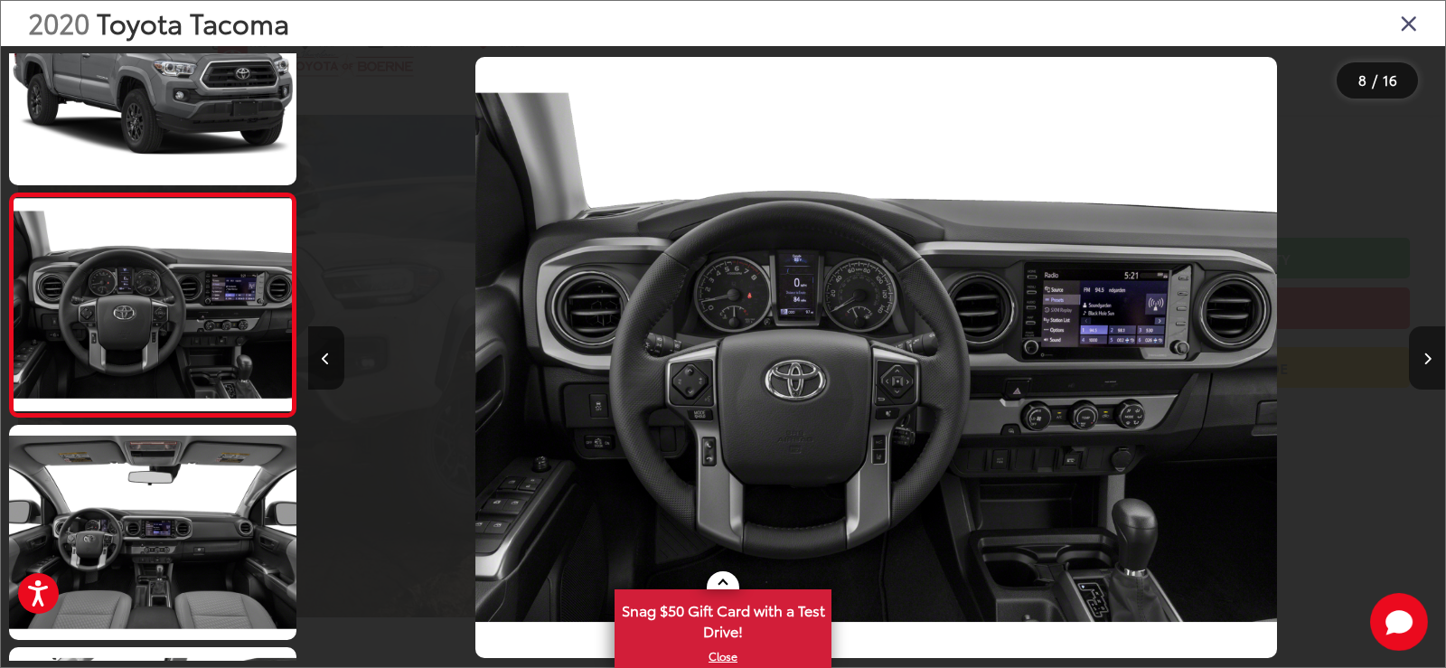
click at [1429, 359] on icon "Next image" at bounding box center [1428, 359] width 8 height 13
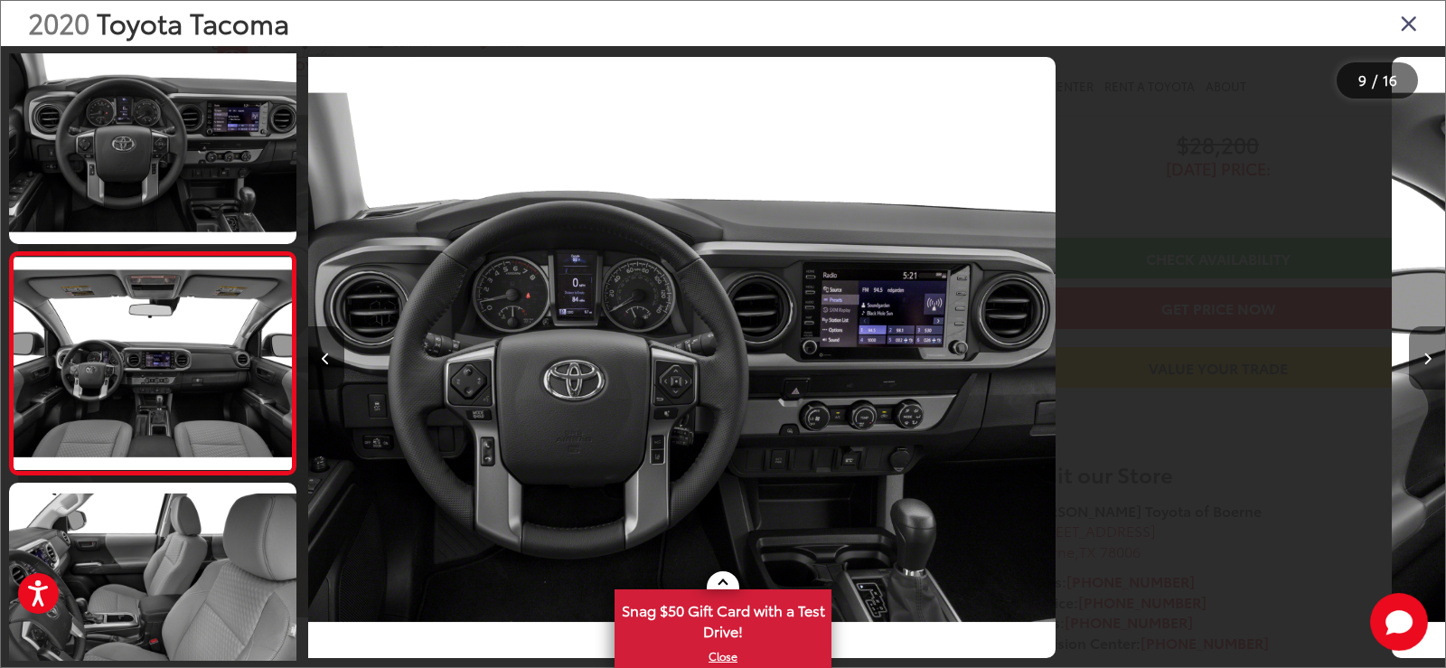
scroll to position [0, 0]
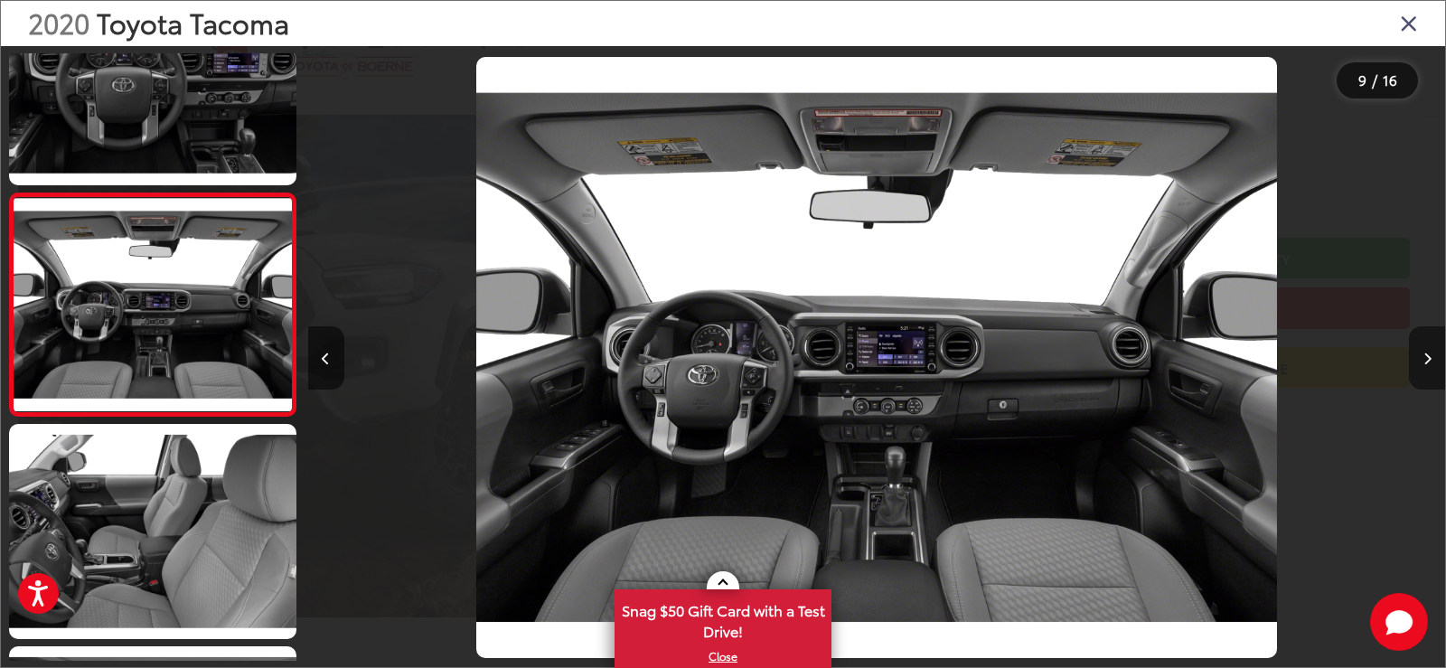
click at [1429, 359] on icon "Next image" at bounding box center [1428, 359] width 8 height 13
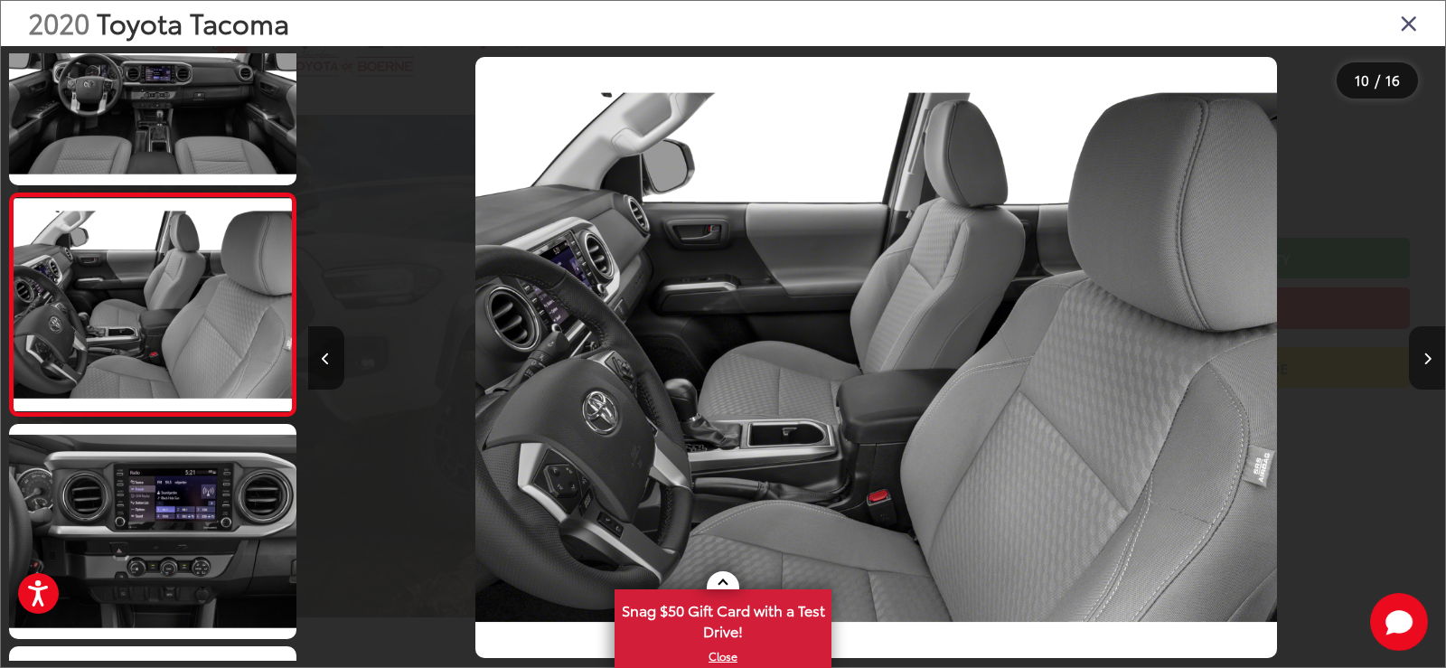
click at [1429, 359] on icon "Next image" at bounding box center [1428, 359] width 8 height 13
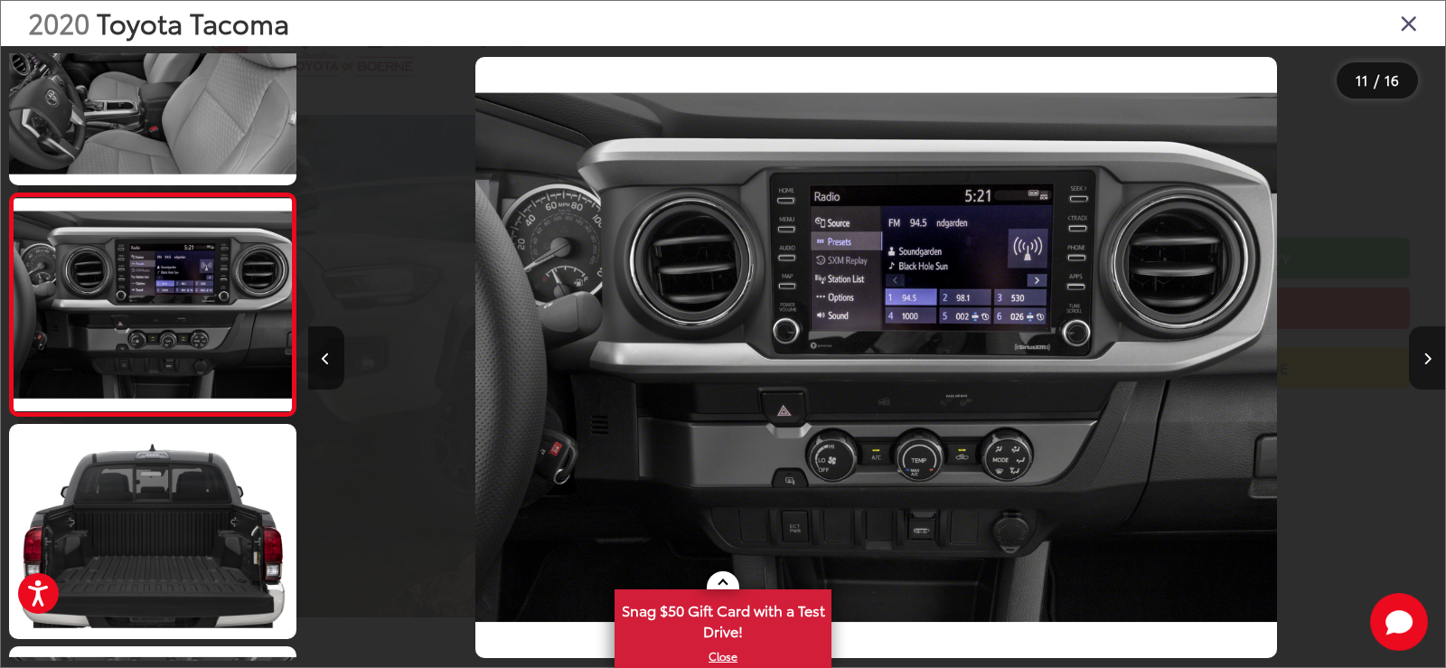
click at [1429, 359] on icon "Next image" at bounding box center [1428, 359] width 8 height 13
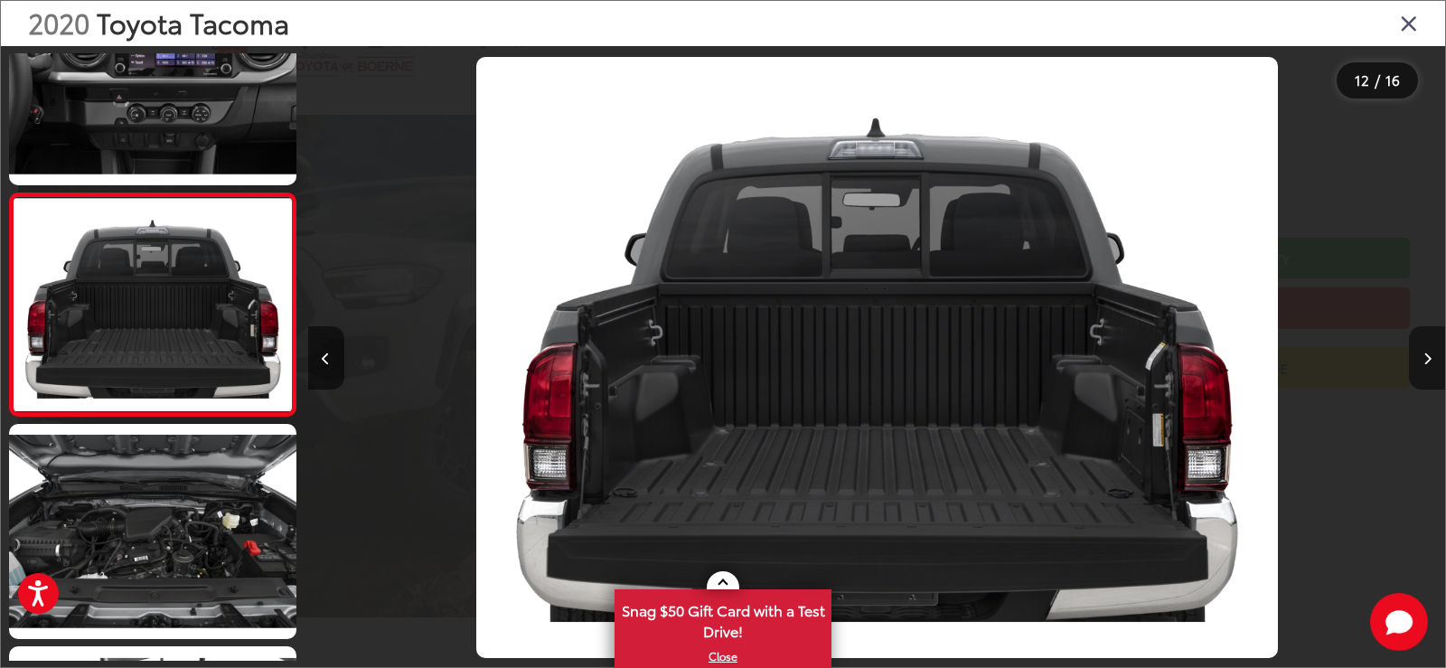
click at [1428, 355] on icon "Next image" at bounding box center [1428, 359] width 8 height 13
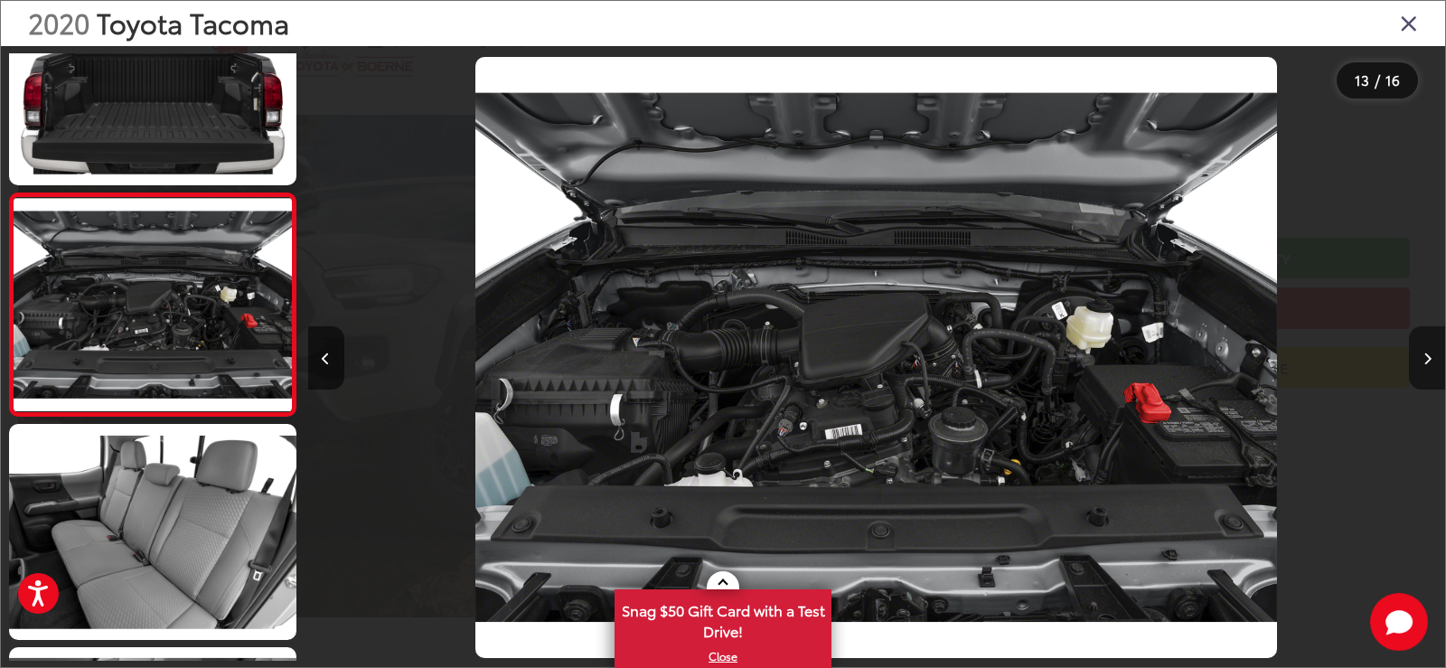
click at [1428, 355] on icon "Next image" at bounding box center [1428, 359] width 8 height 13
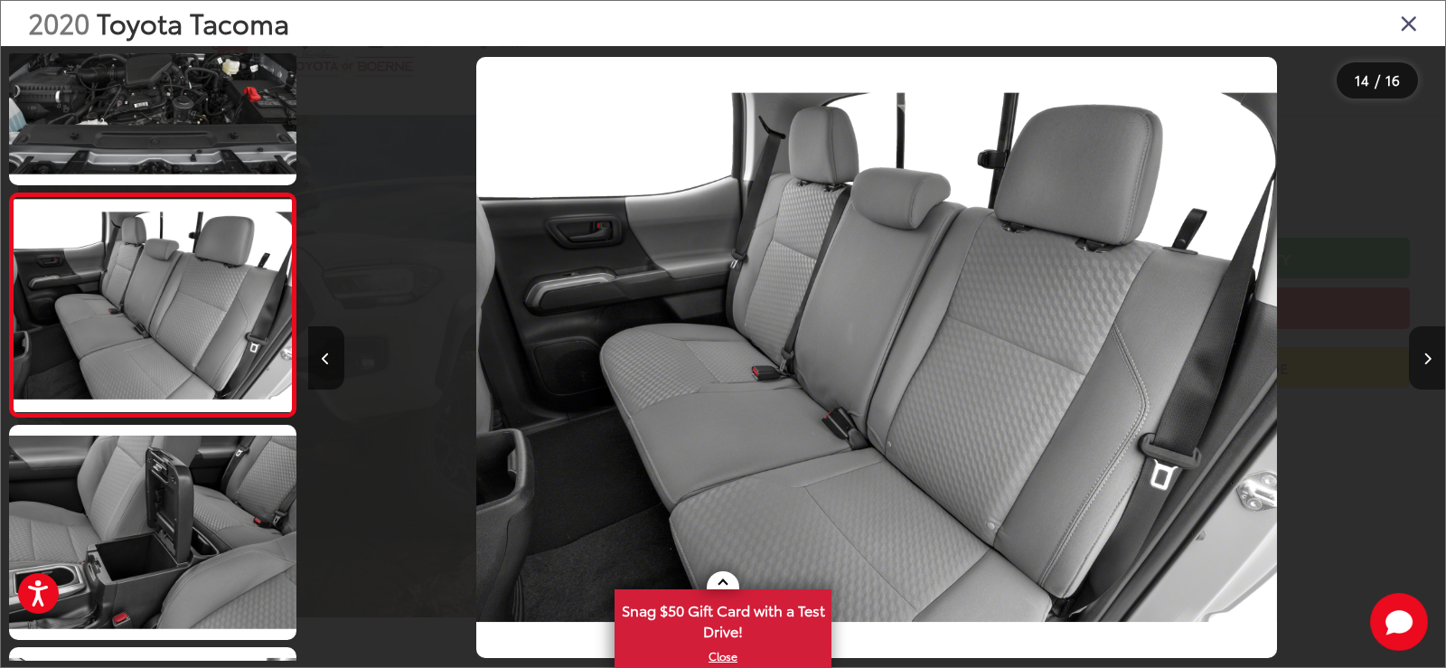
click at [1431, 356] on icon "Next image" at bounding box center [1428, 359] width 8 height 13
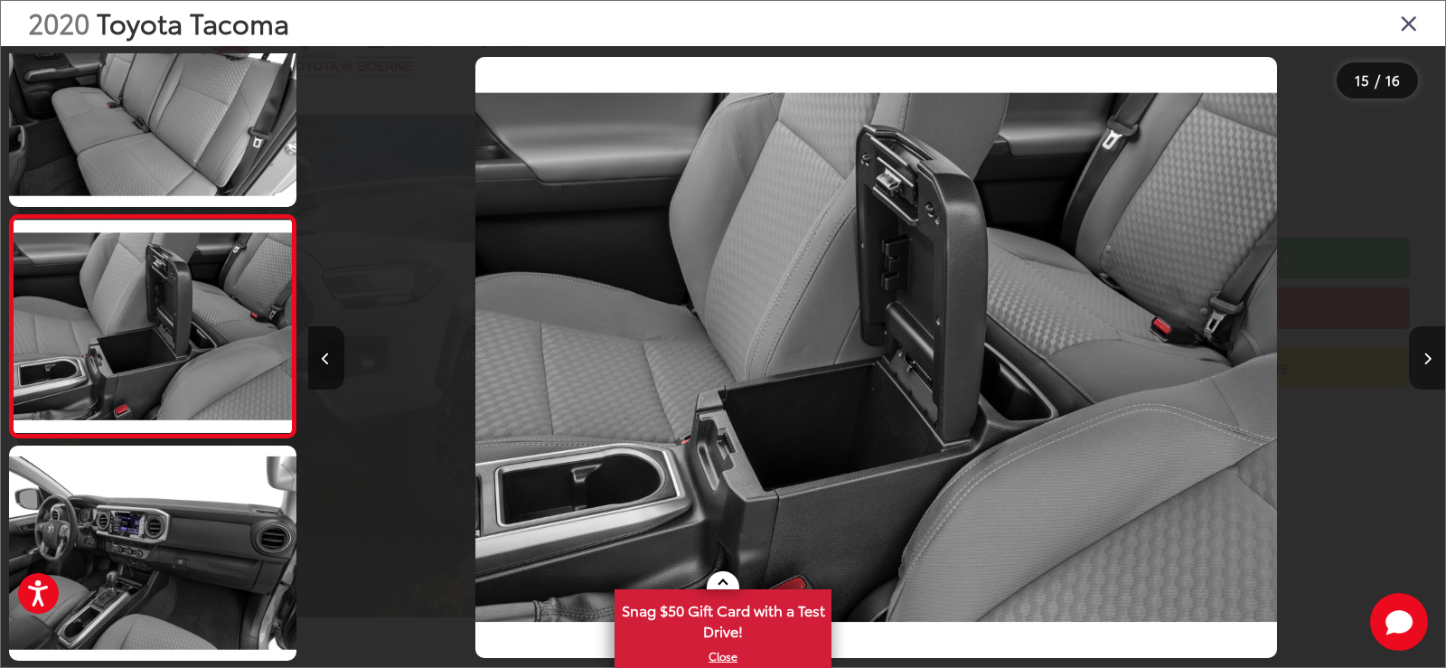
click at [1431, 356] on icon "Next image" at bounding box center [1428, 359] width 8 height 13
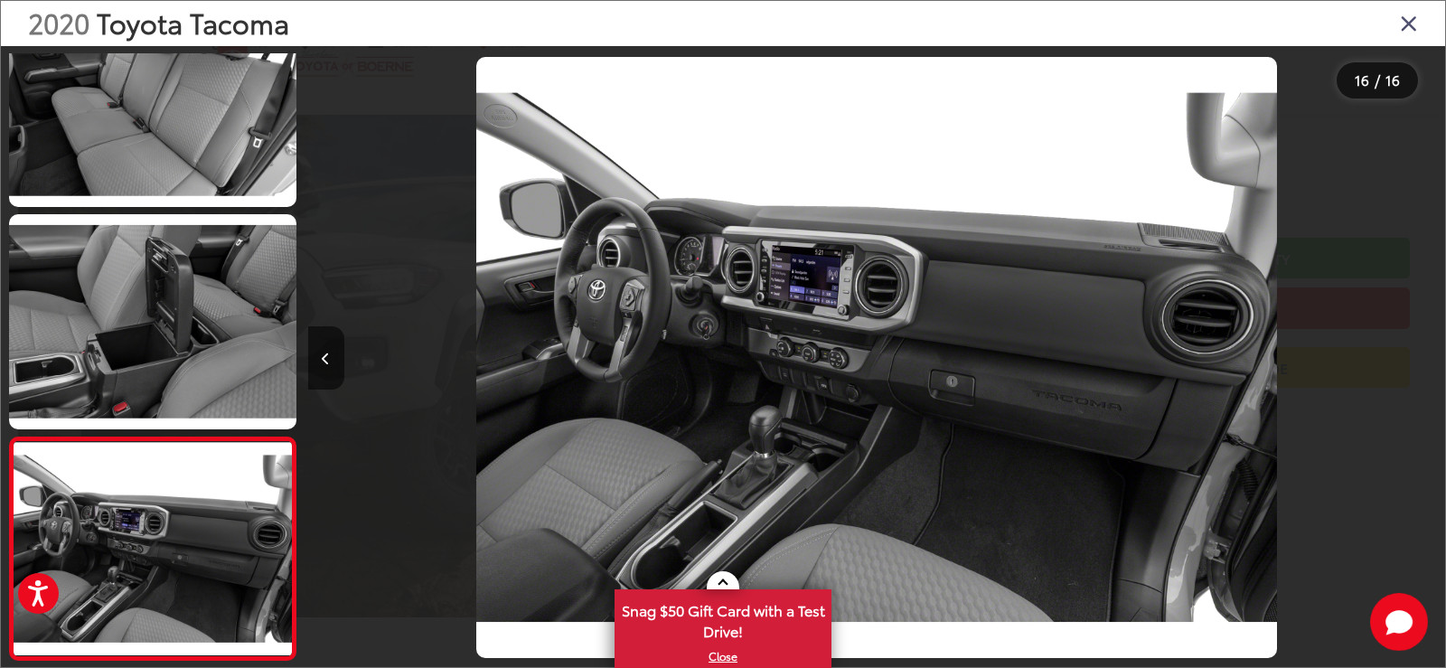
click at [1408, 16] on icon "Close gallery" at bounding box center [1409, 23] width 18 height 24
